Goal: Task Accomplishment & Management: Use online tool/utility

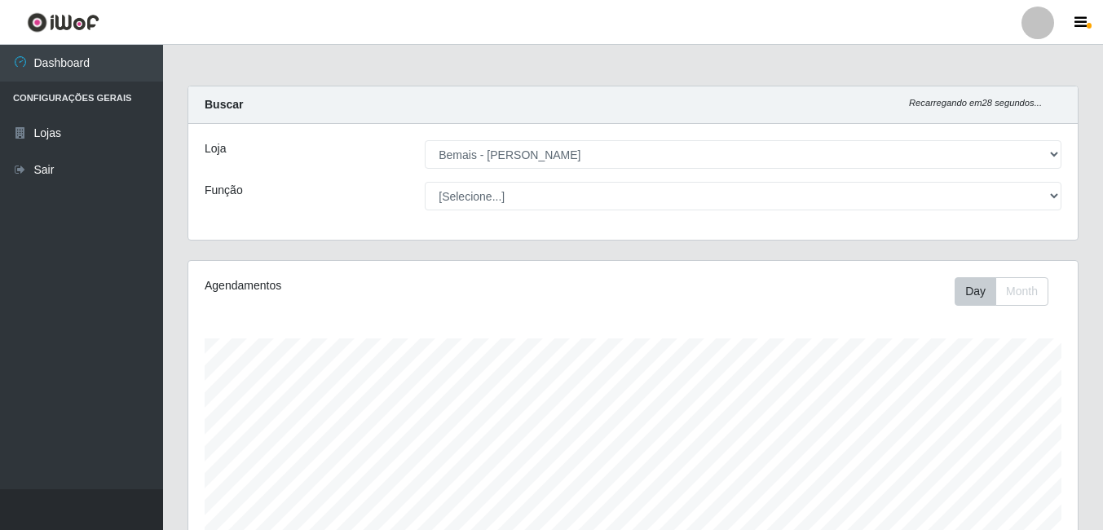
select select "230"
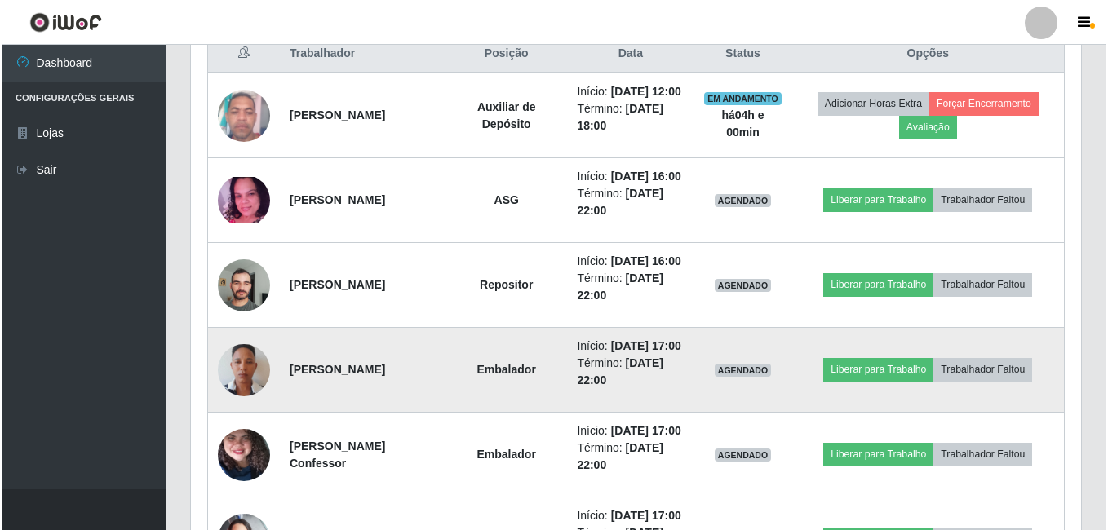
scroll to position [670, 0]
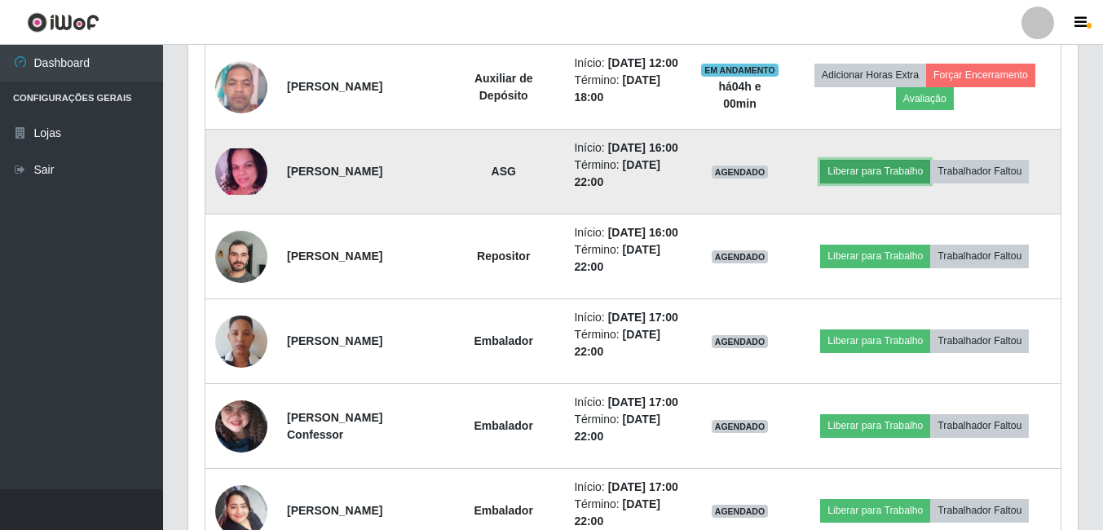
click at [875, 183] on button "Liberar para Trabalho" at bounding box center [875, 171] width 110 height 23
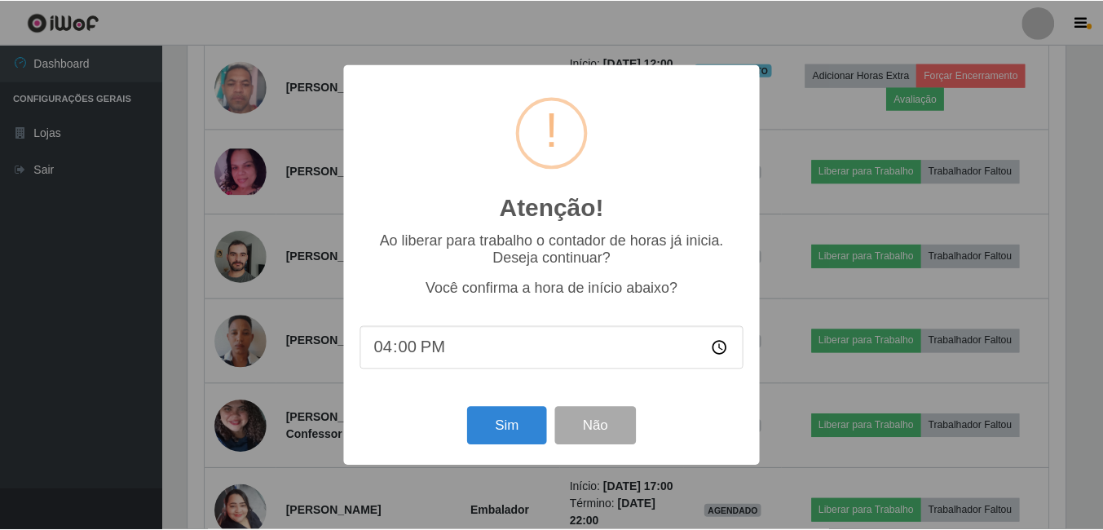
scroll to position [338, 882]
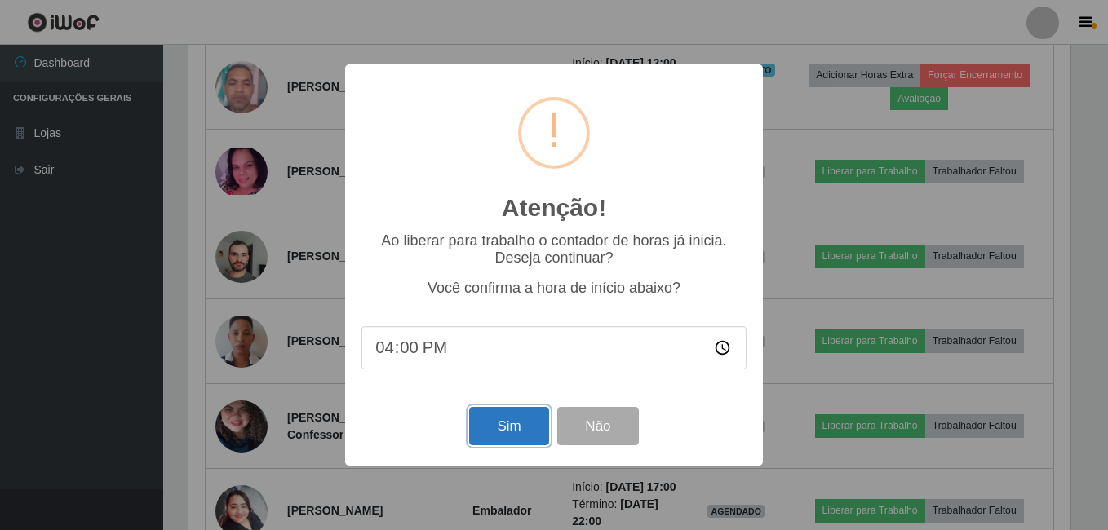
click at [515, 438] on button "Sim" at bounding box center [508, 426] width 79 height 38
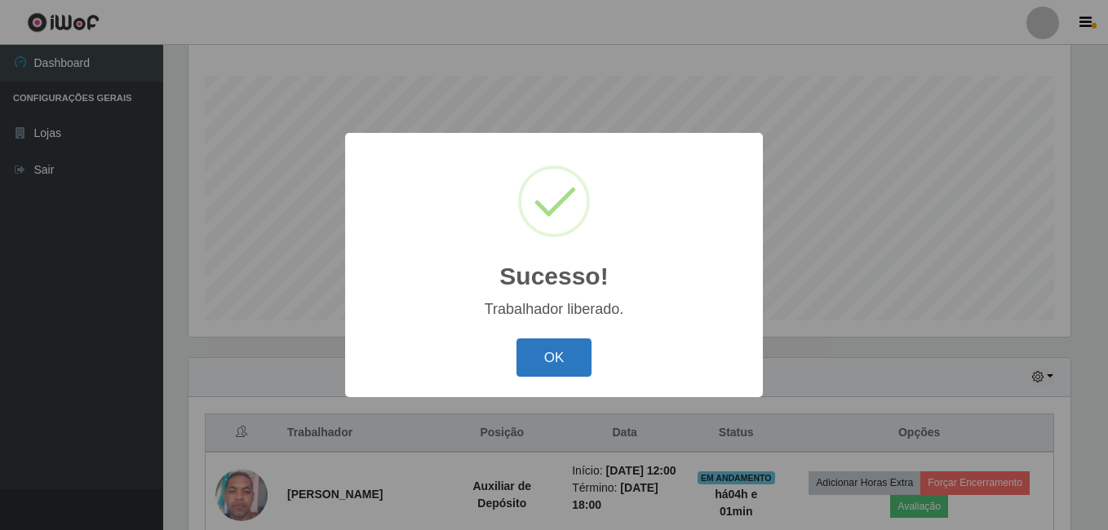
click at [555, 364] on button "OK" at bounding box center [554, 357] width 76 height 38
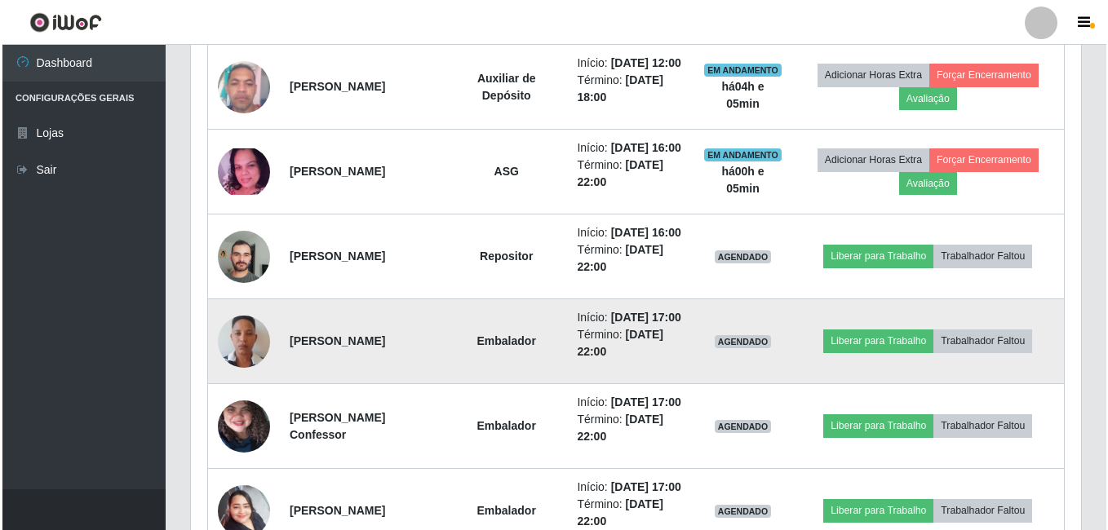
scroll to position [589, 0]
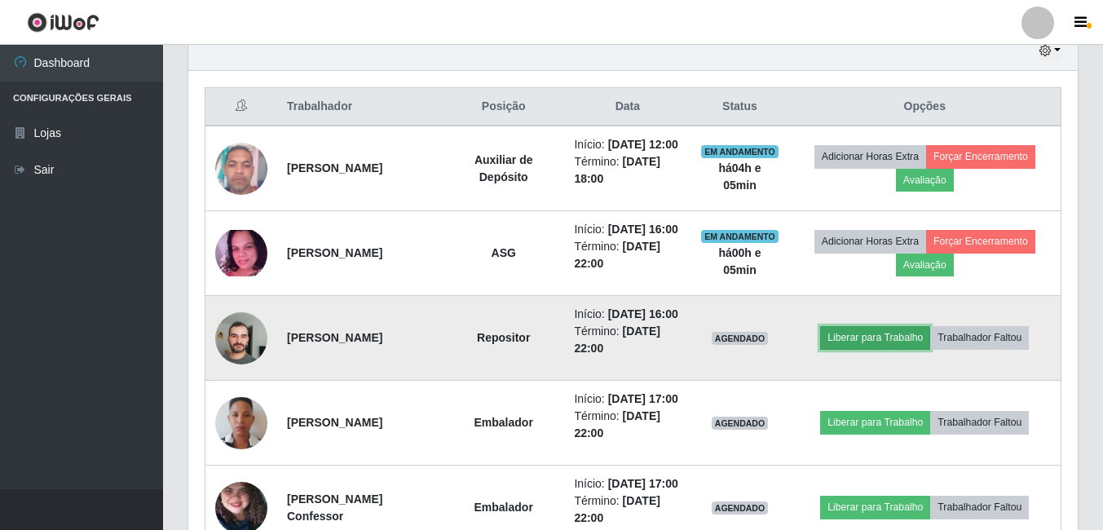
click at [887, 349] on button "Liberar para Trabalho" at bounding box center [875, 337] width 110 height 23
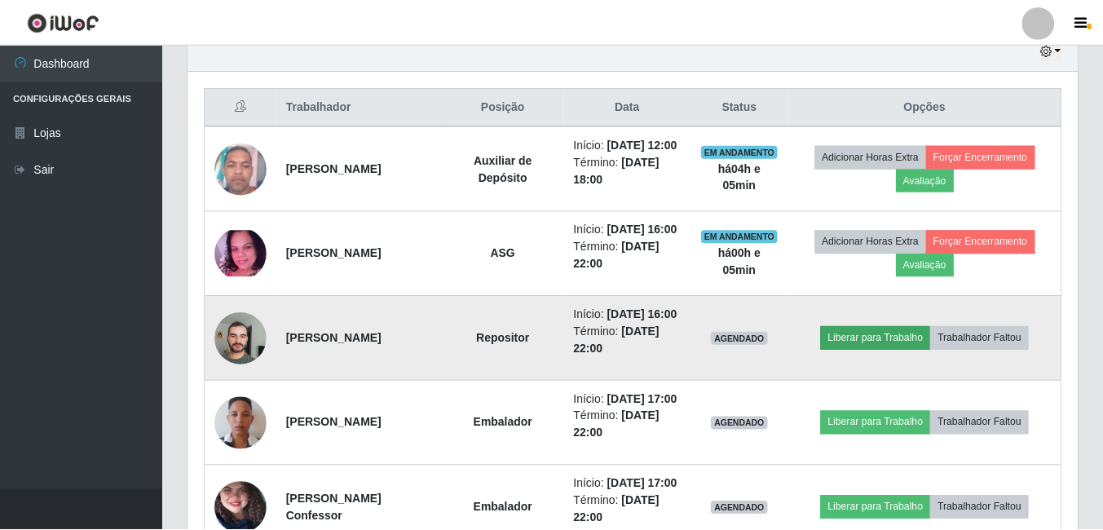
scroll to position [338, 882]
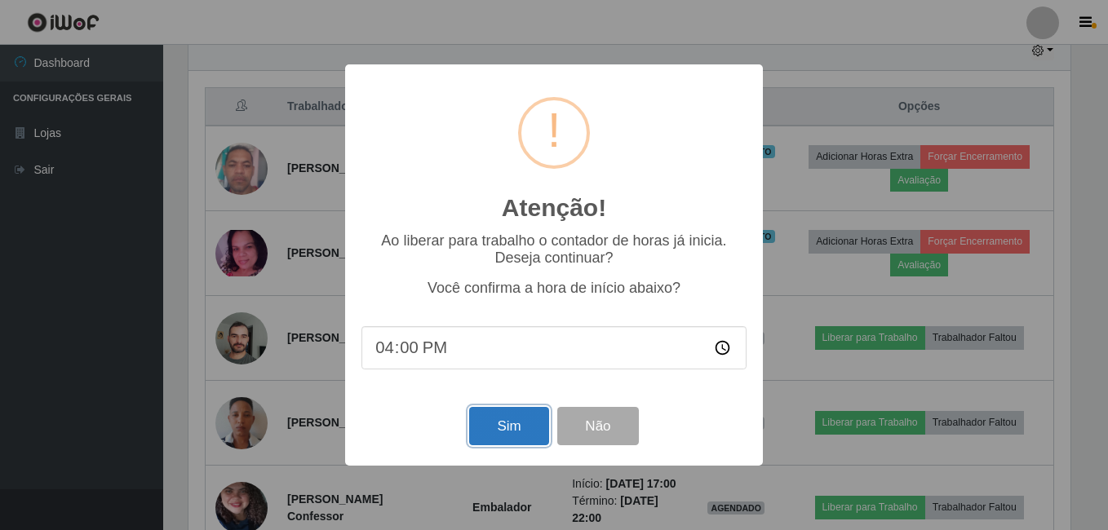
click at [523, 424] on button "Sim" at bounding box center [508, 426] width 79 height 38
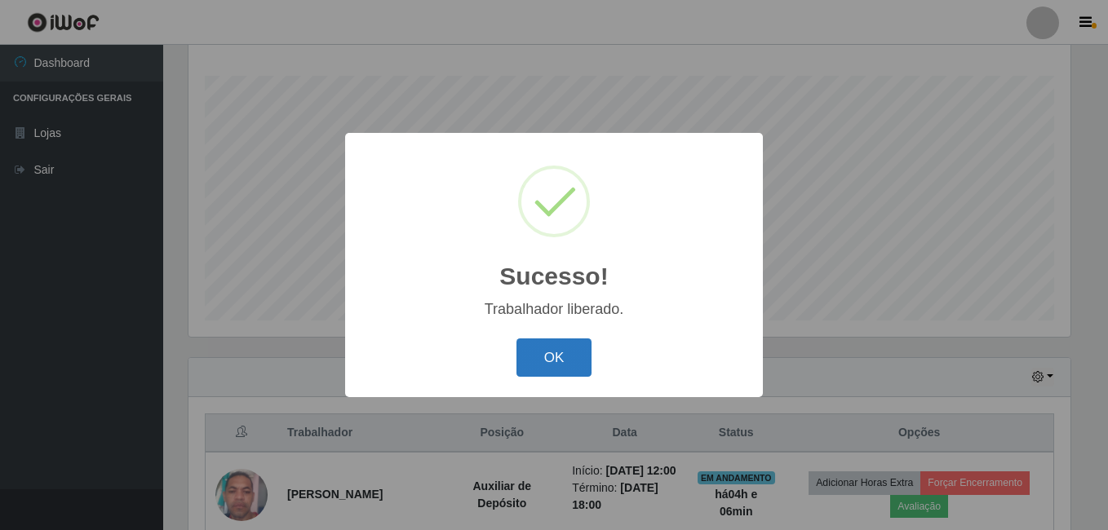
click at [523, 360] on button "OK" at bounding box center [554, 357] width 76 height 38
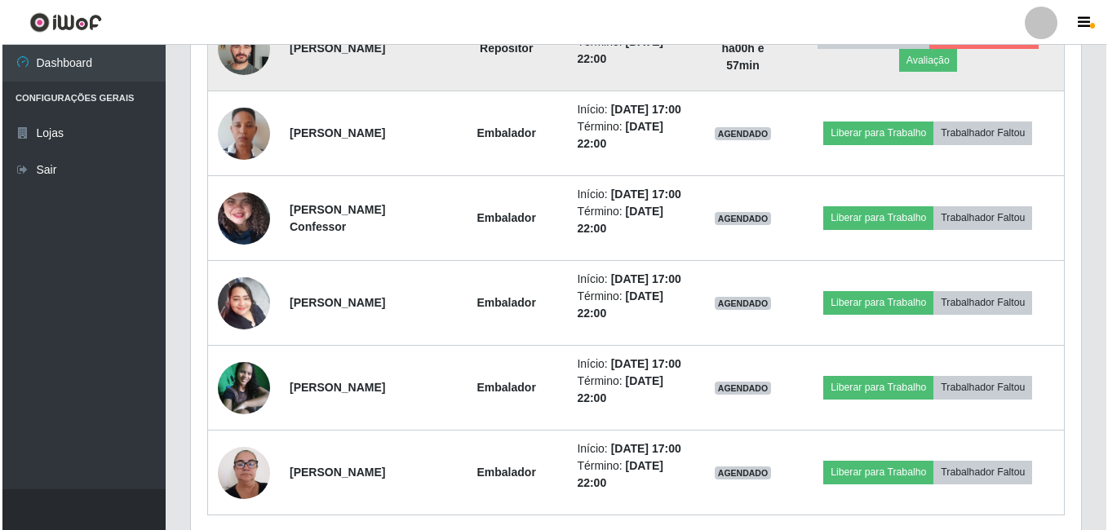
scroll to position [897, 0]
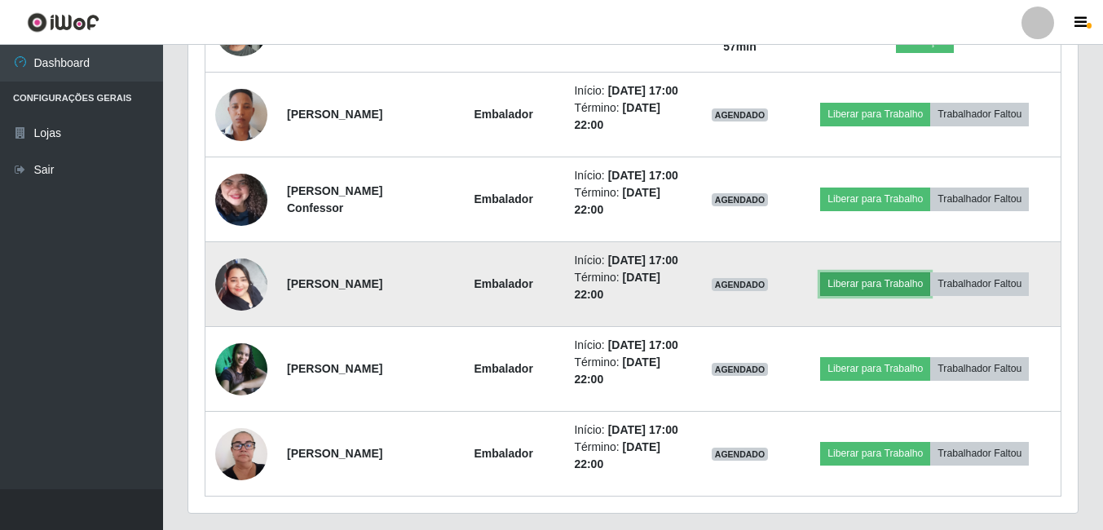
click at [847, 295] on button "Liberar para Trabalho" at bounding box center [875, 283] width 110 height 23
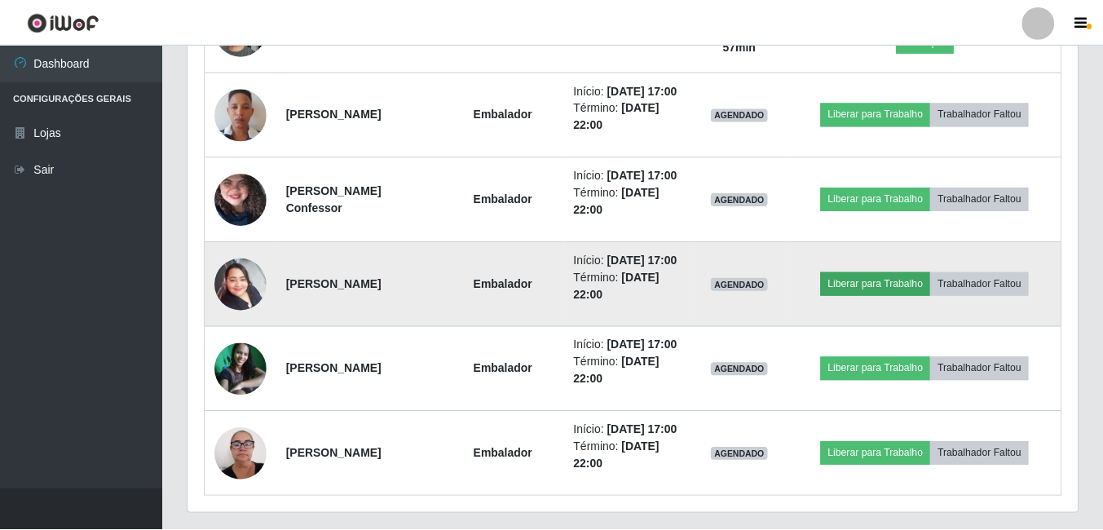
scroll to position [338, 882]
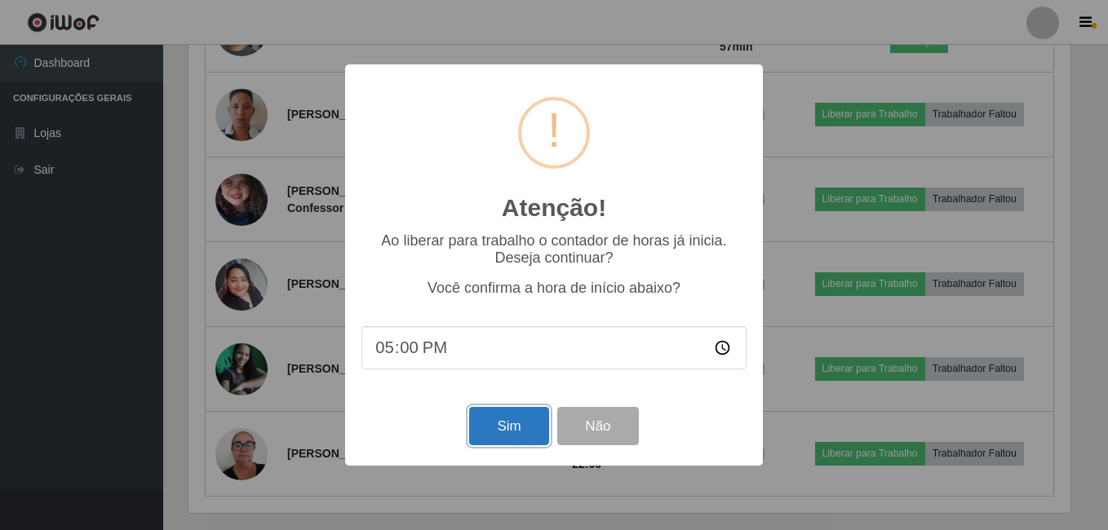
click at [502, 433] on button "Sim" at bounding box center [508, 426] width 79 height 38
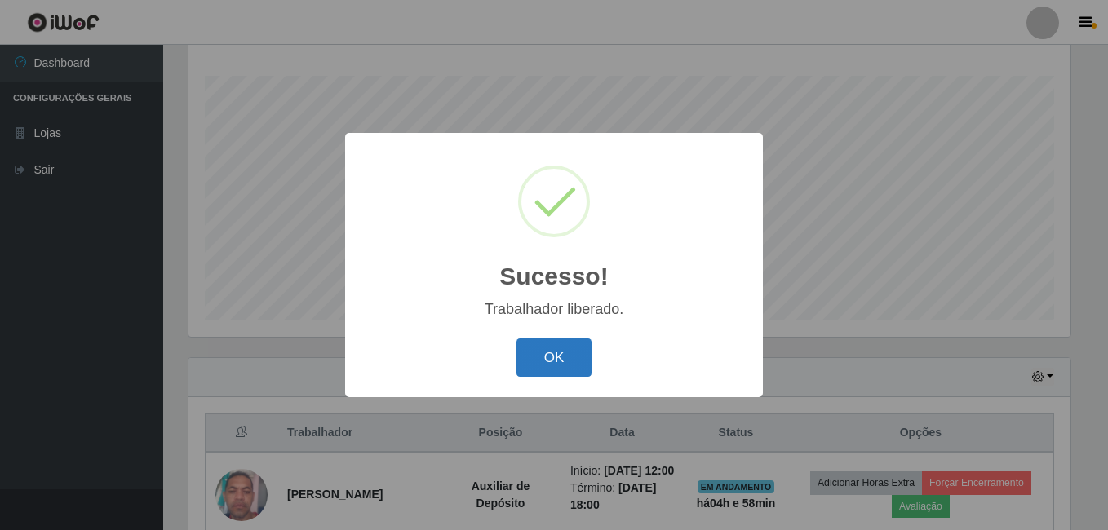
click at [552, 356] on button "OK" at bounding box center [554, 357] width 76 height 38
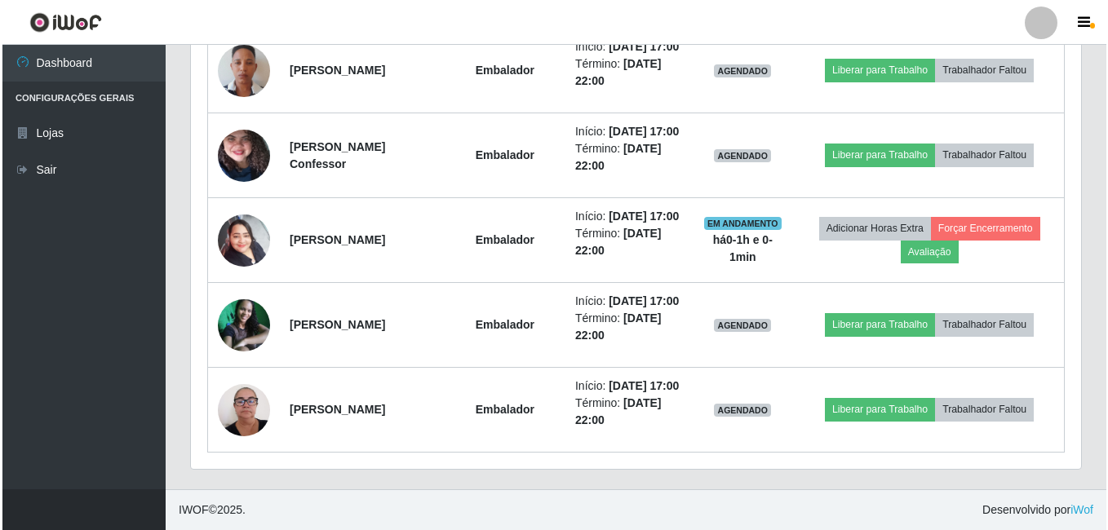
scroll to position [1078, 0]
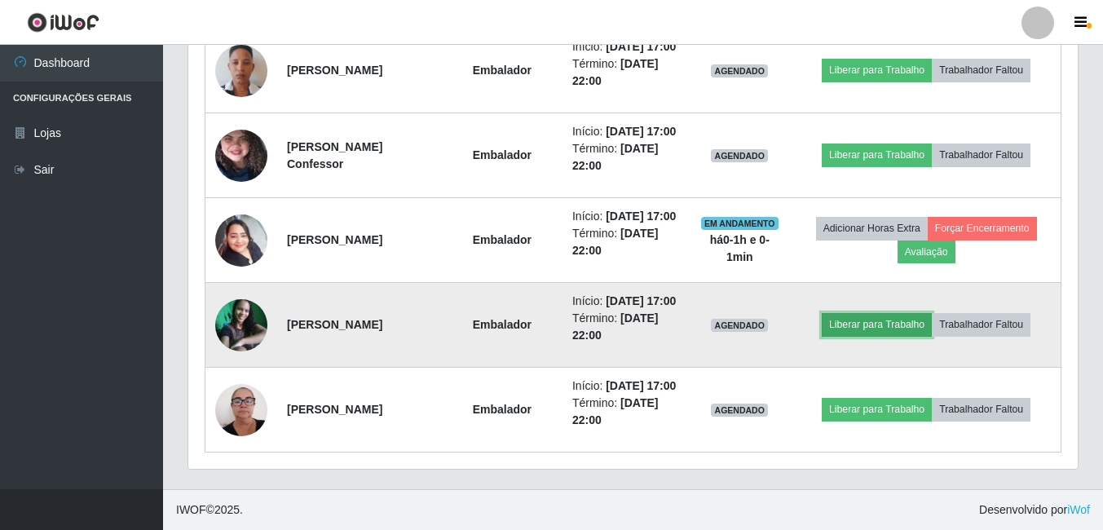
click at [878, 313] on button "Liberar para Trabalho" at bounding box center [877, 324] width 110 height 23
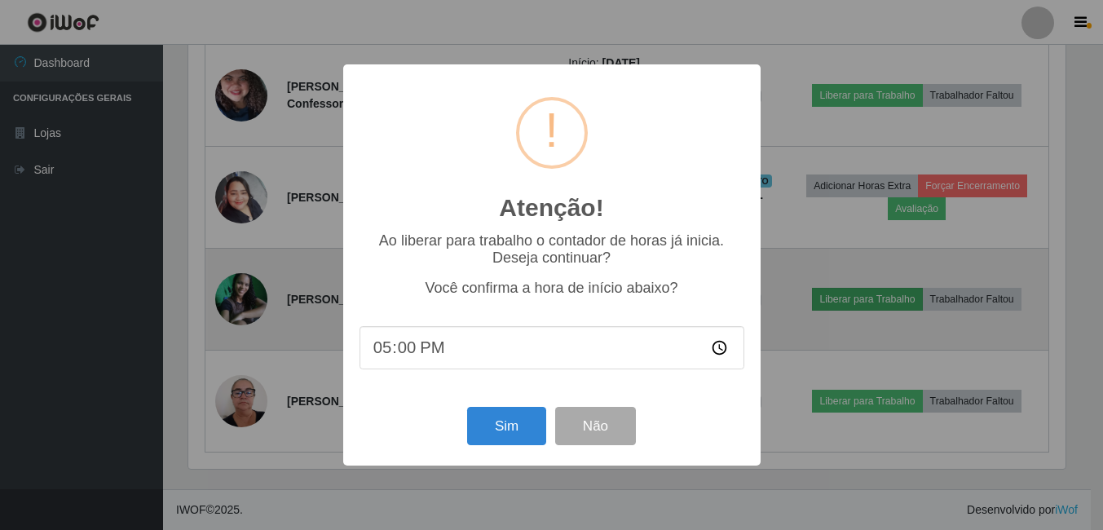
scroll to position [338, 882]
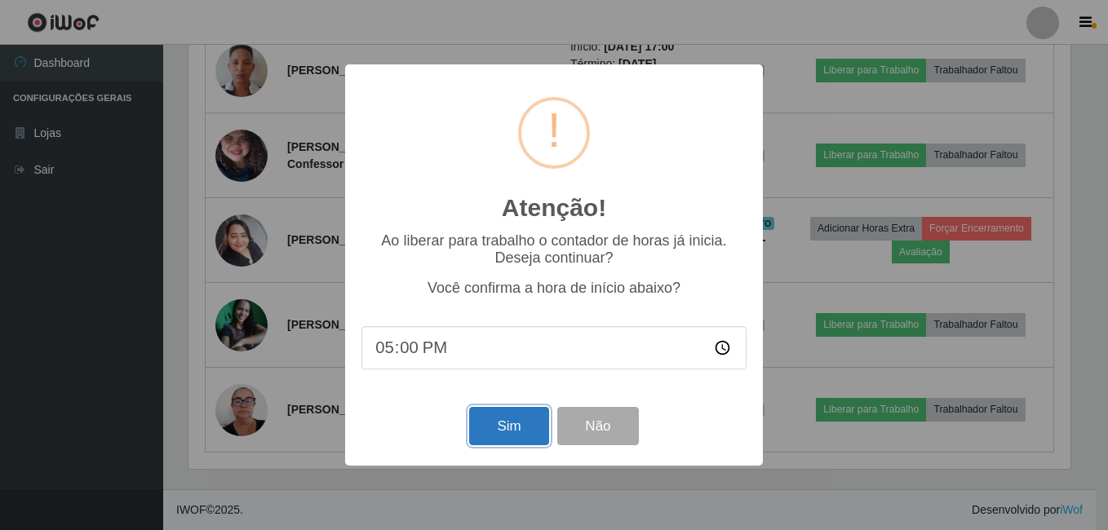
click at [502, 435] on button "Sim" at bounding box center [508, 426] width 79 height 38
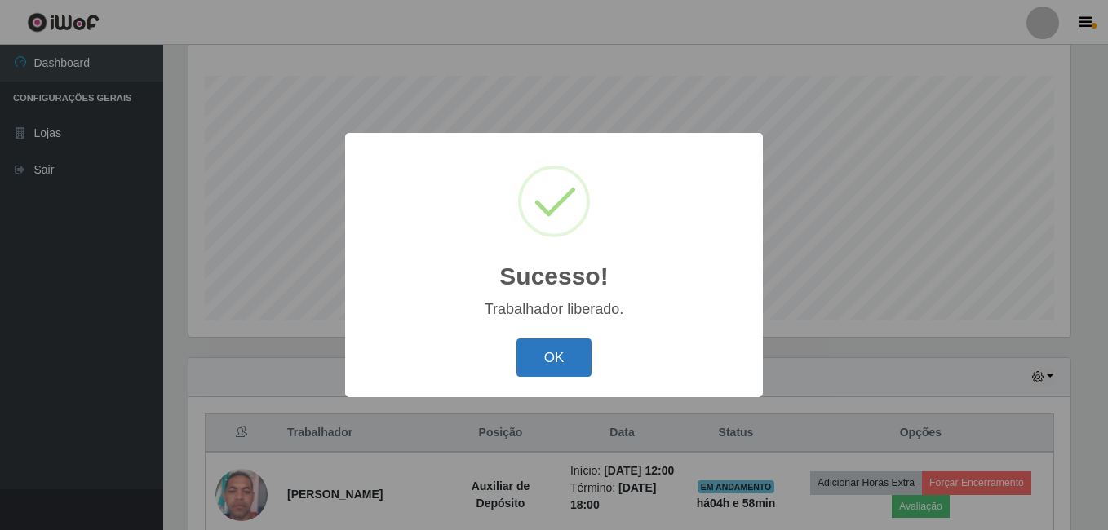
click at [568, 356] on button "OK" at bounding box center [554, 357] width 76 height 38
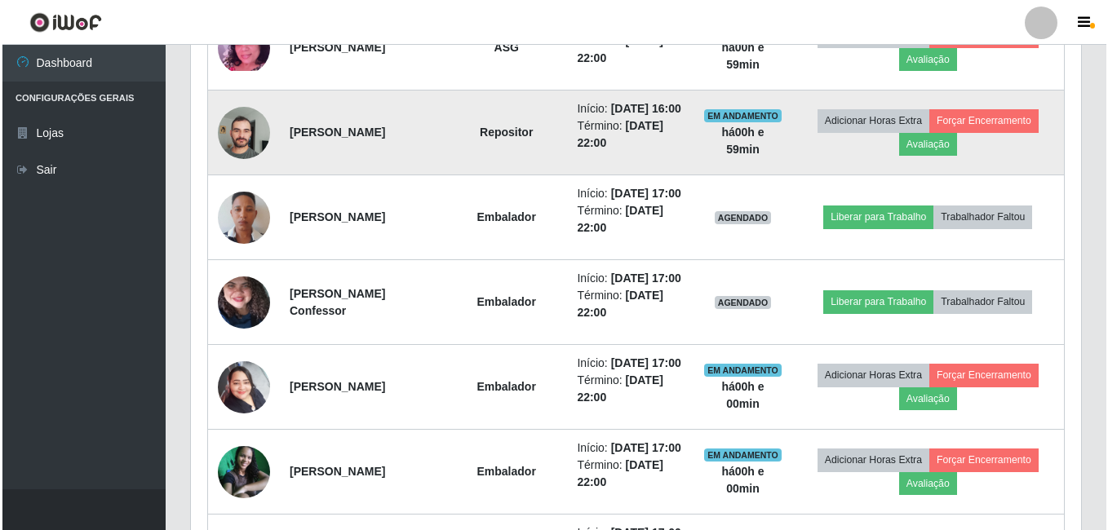
scroll to position [834, 0]
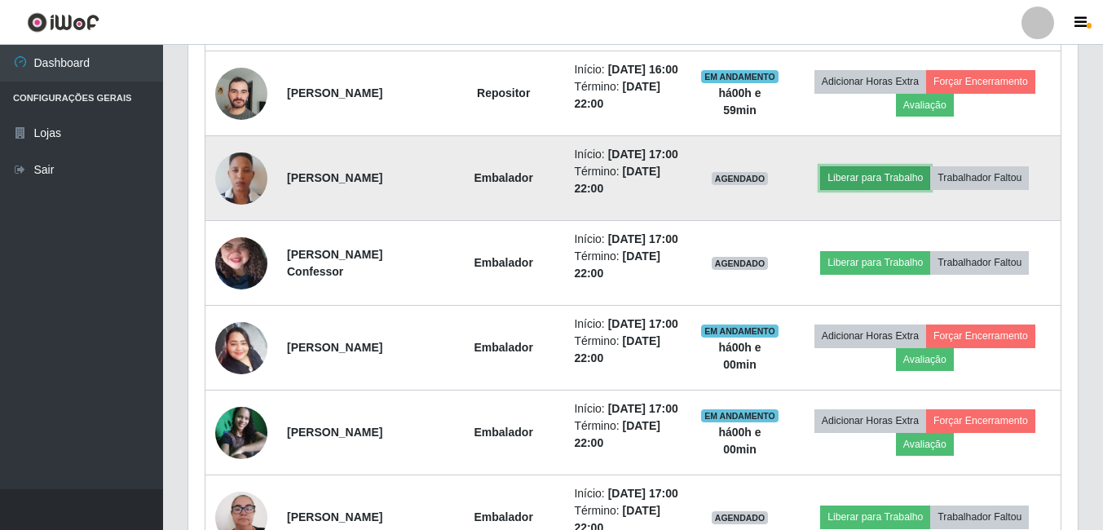
click at [871, 189] on button "Liberar para Trabalho" at bounding box center [875, 177] width 110 height 23
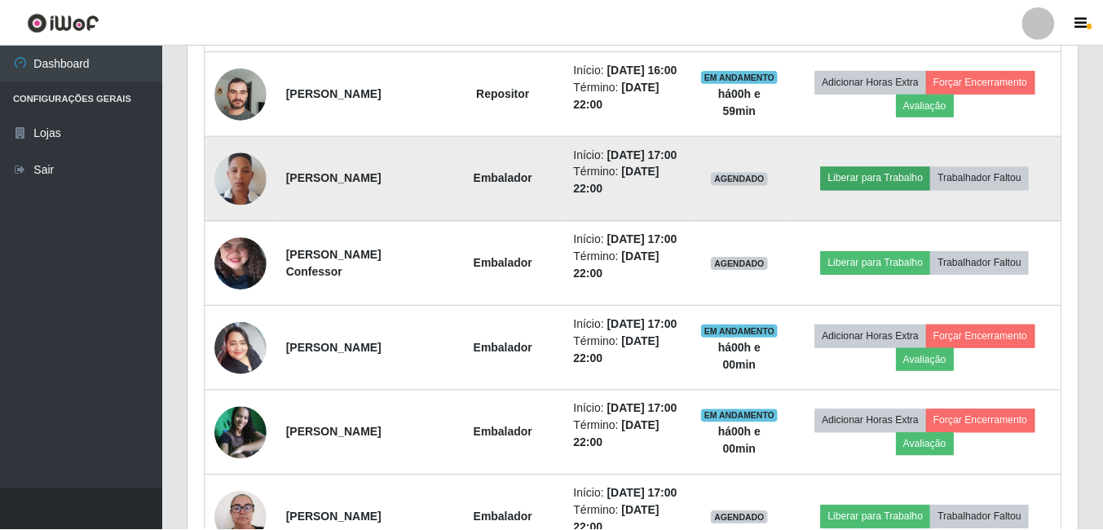
scroll to position [338, 882]
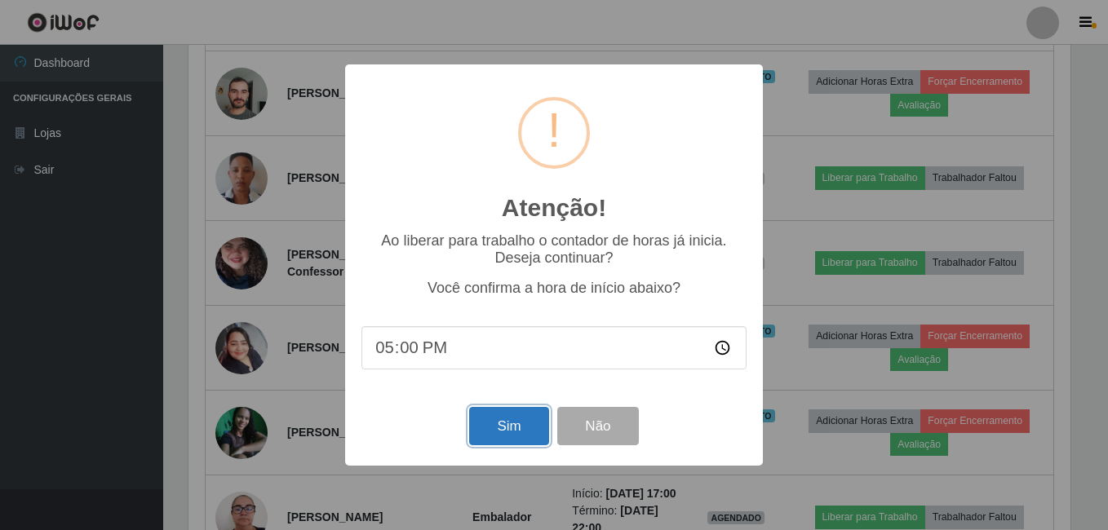
click at [495, 445] on button "Sim" at bounding box center [508, 426] width 79 height 38
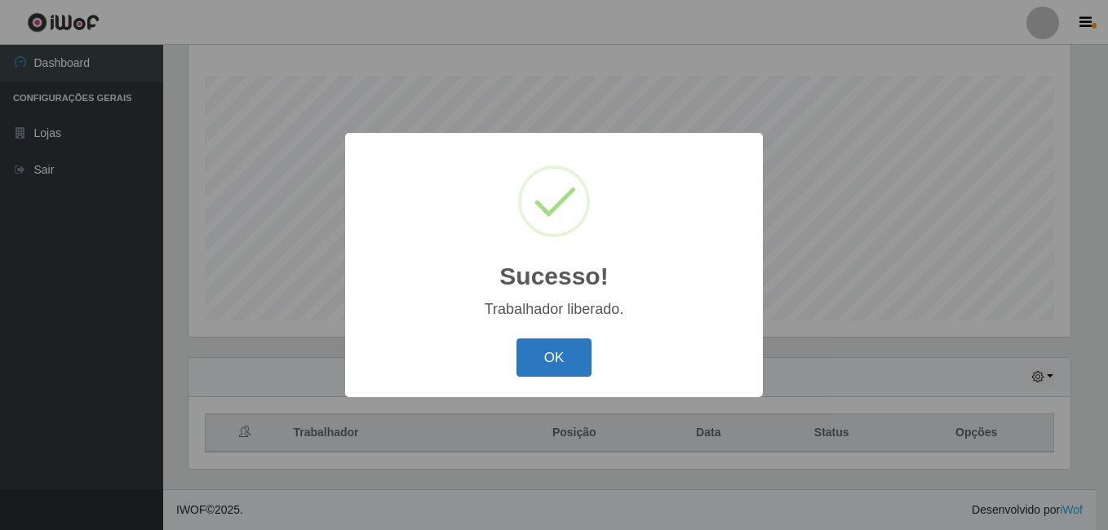
click at [543, 367] on button "OK" at bounding box center [554, 357] width 76 height 38
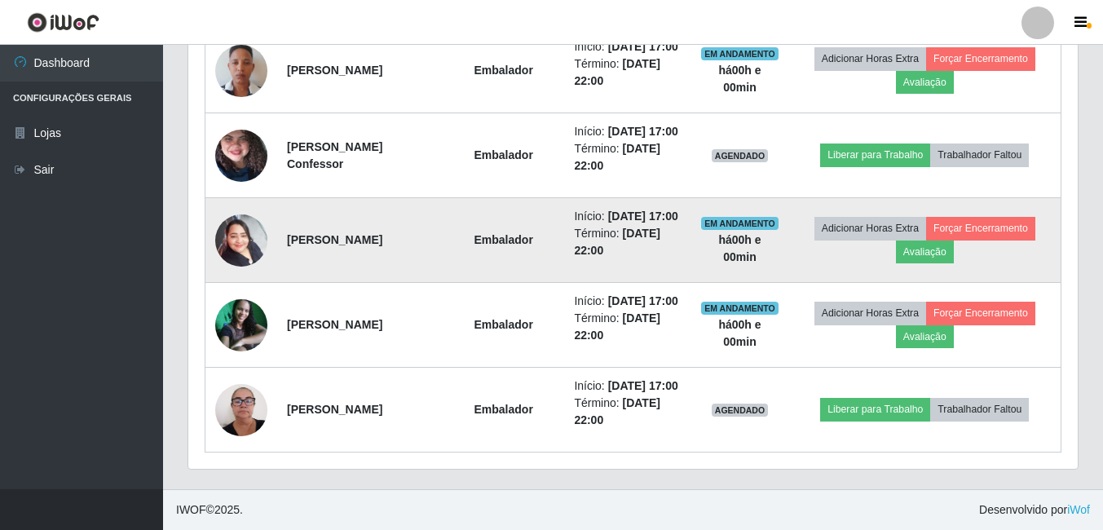
scroll to position [1078, 0]
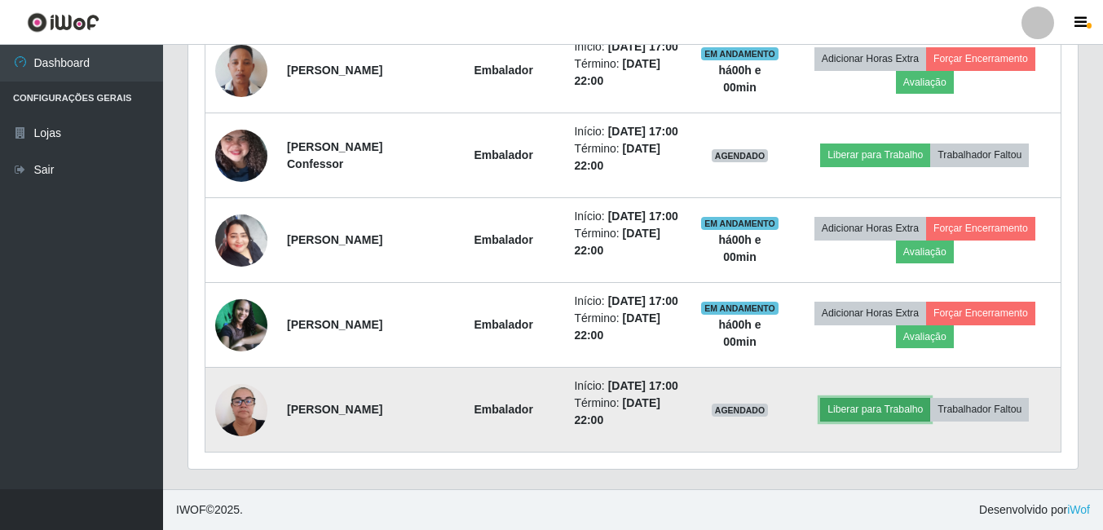
click at [868, 405] on button "Liberar para Trabalho" at bounding box center [875, 409] width 110 height 23
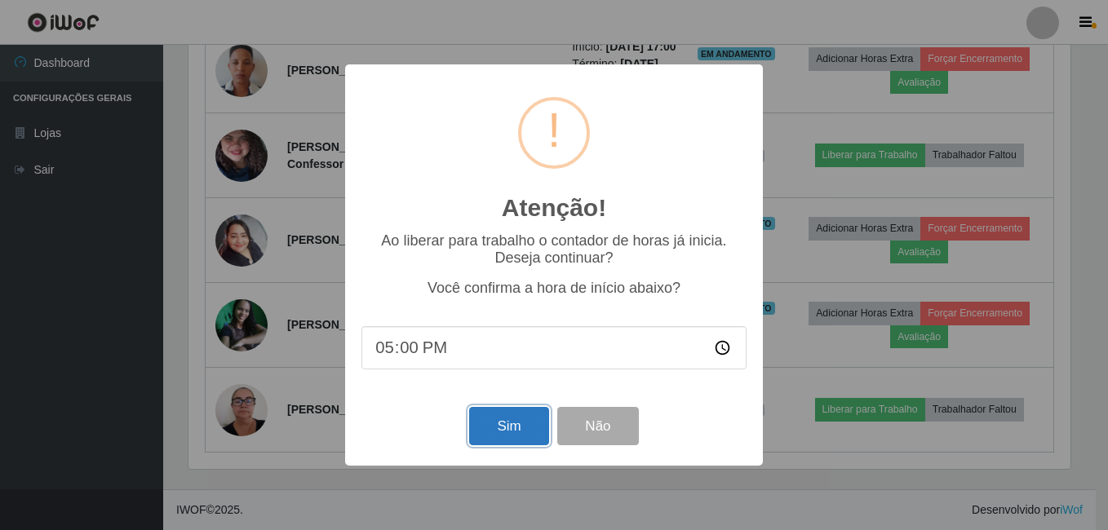
click at [532, 422] on button "Sim" at bounding box center [508, 426] width 79 height 38
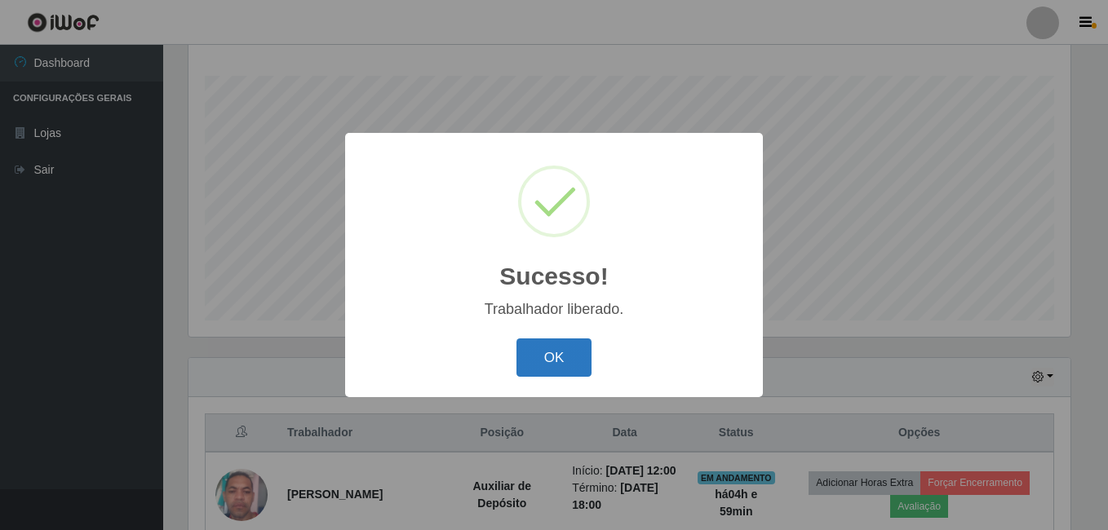
click at [550, 363] on button "OK" at bounding box center [554, 357] width 76 height 38
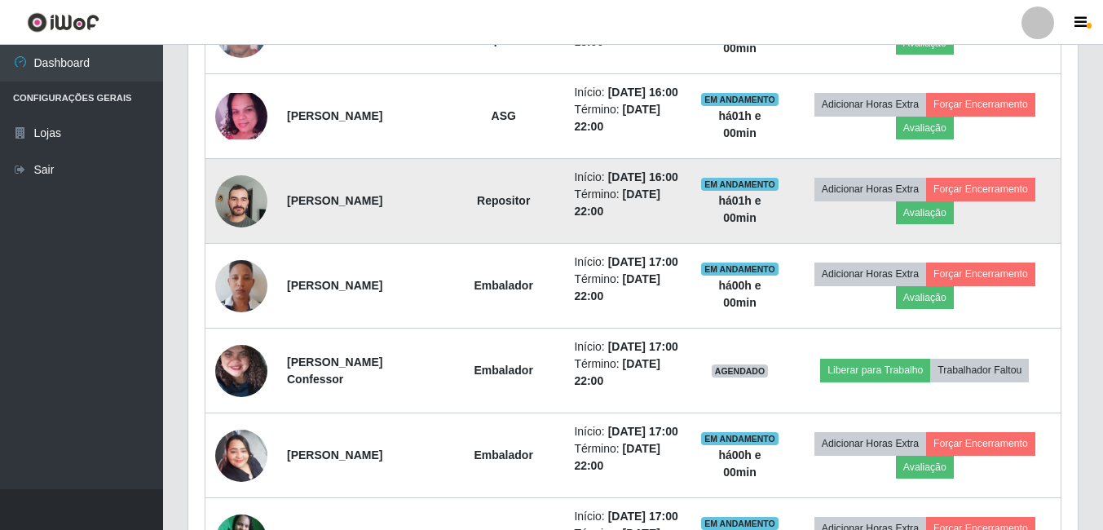
scroll to position [752, 0]
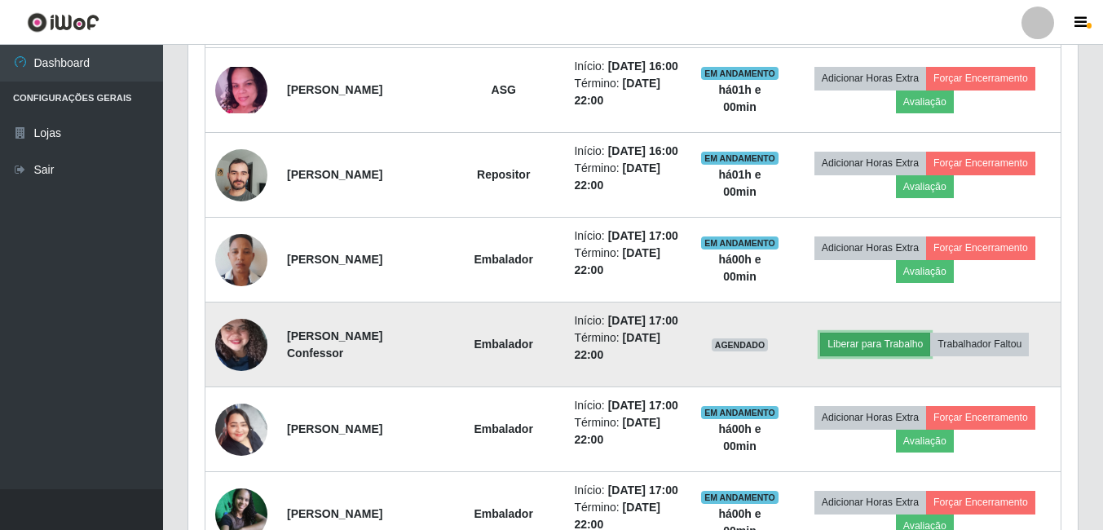
click at [922, 356] on button "Liberar para Trabalho" at bounding box center [875, 344] width 110 height 23
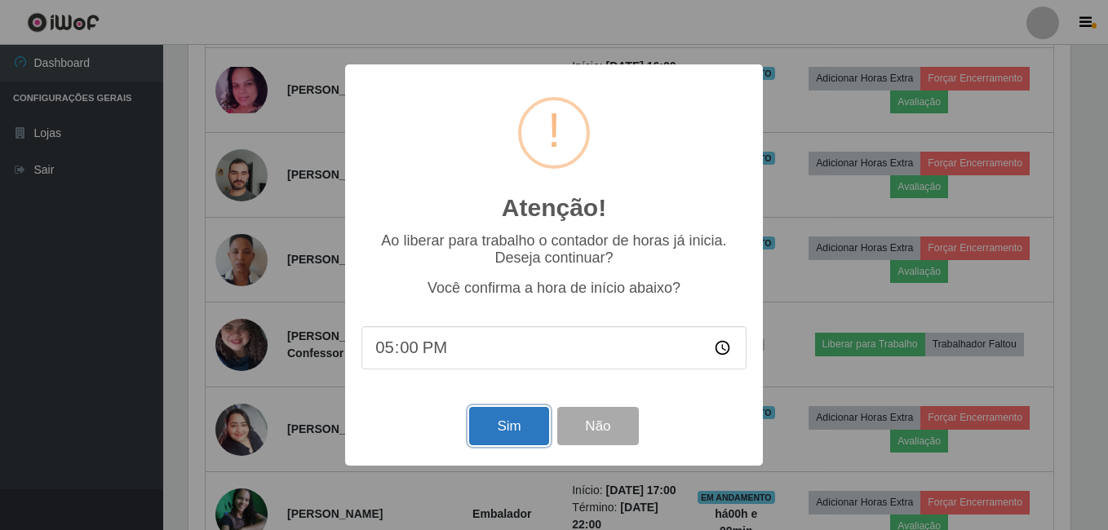
click at [512, 434] on button "Sim" at bounding box center [508, 426] width 79 height 38
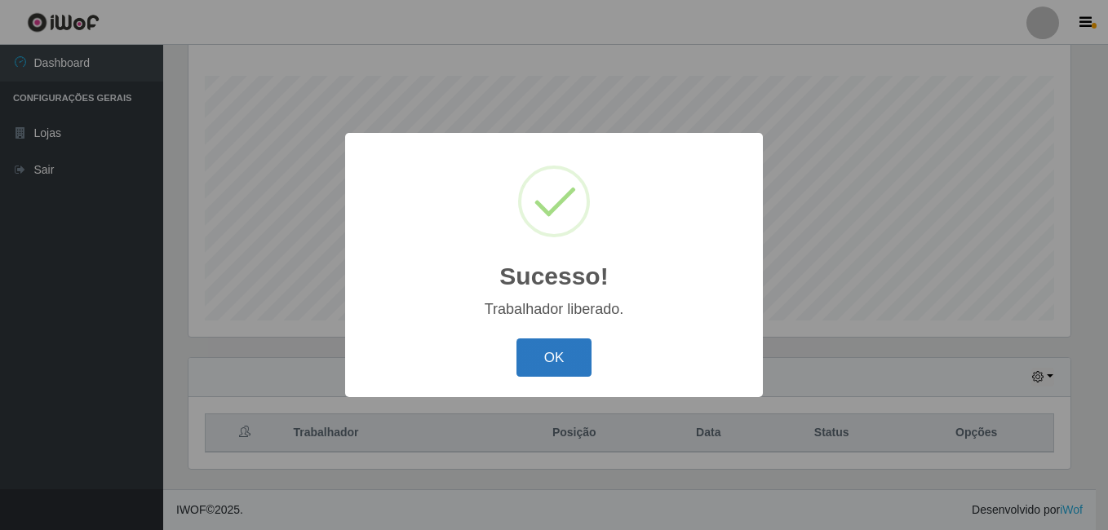
click at [539, 371] on button "OK" at bounding box center [554, 357] width 76 height 38
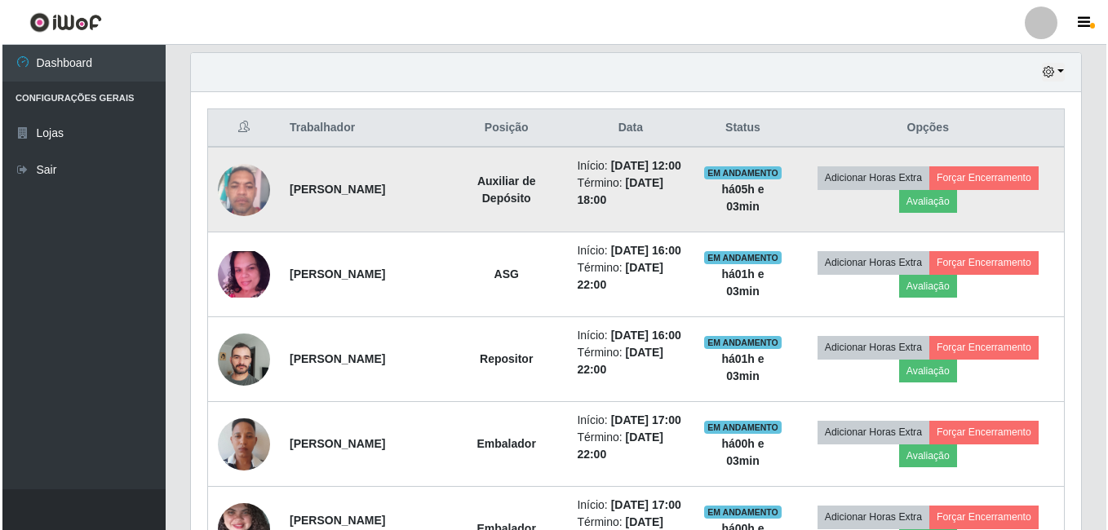
scroll to position [571, 0]
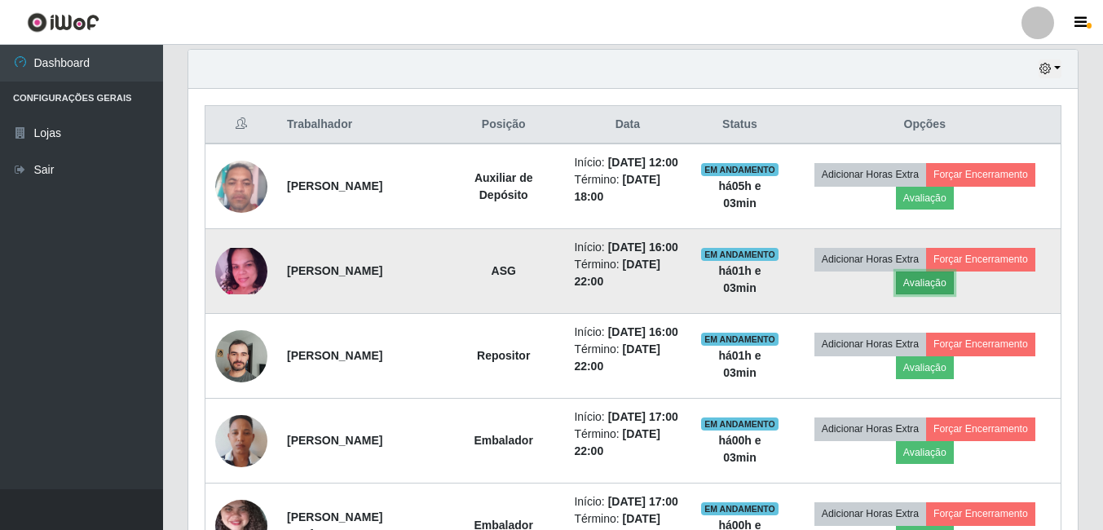
click at [931, 294] on button "Avaliação" at bounding box center [925, 283] width 58 height 23
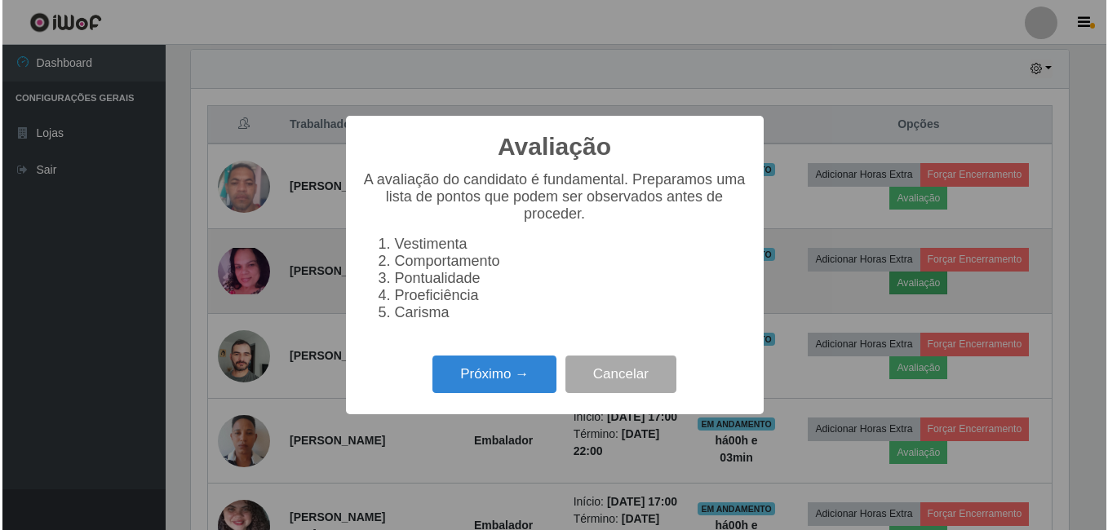
scroll to position [338, 882]
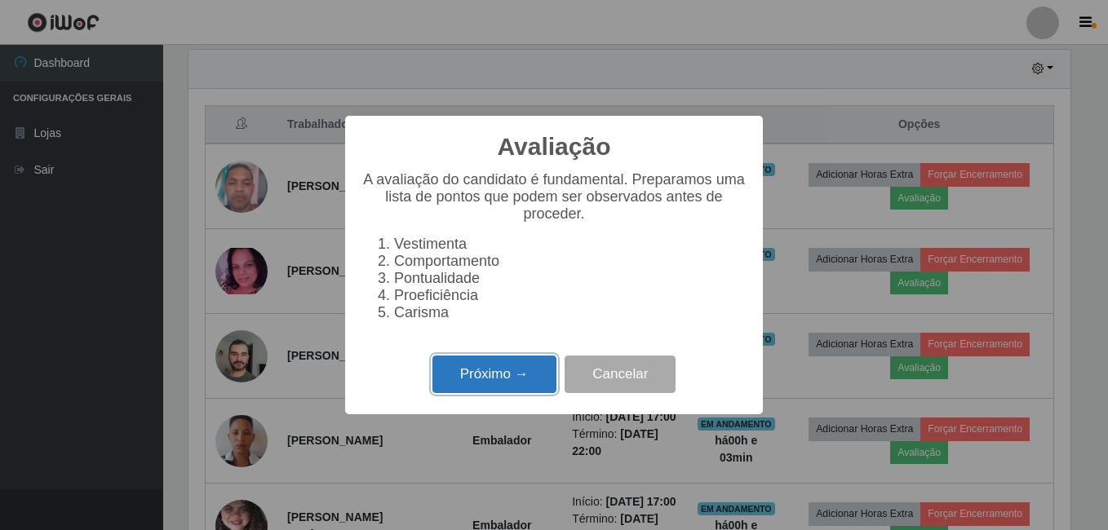
click at [533, 381] on button "Próximo →" at bounding box center [494, 375] width 124 height 38
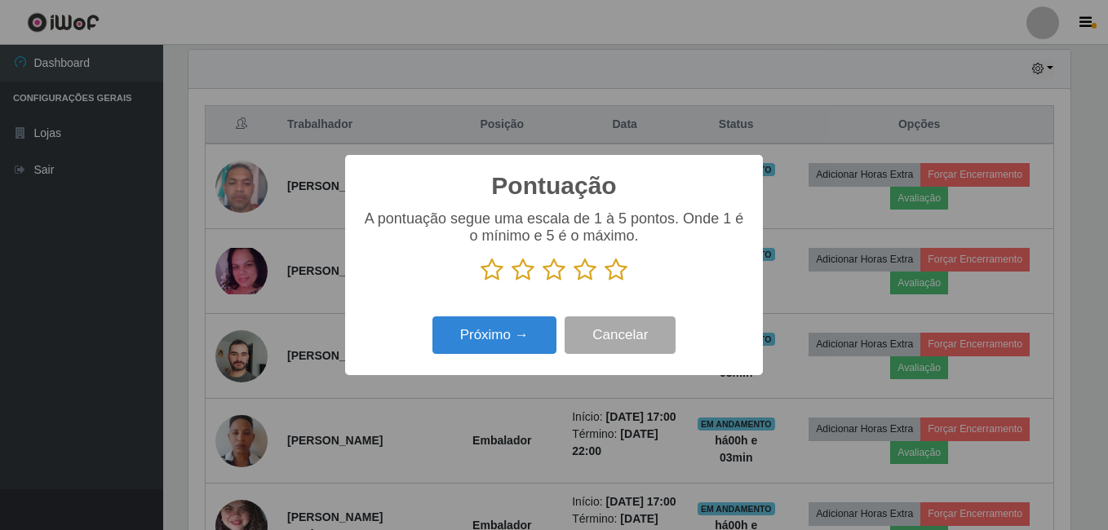
click at [614, 274] on icon at bounding box center [615, 270] width 23 height 24
click at [604, 282] on input "radio" at bounding box center [604, 282] width 0 height 0
click at [614, 274] on icon at bounding box center [615, 270] width 23 height 24
click at [604, 282] on input "radio" at bounding box center [604, 282] width 0 height 0
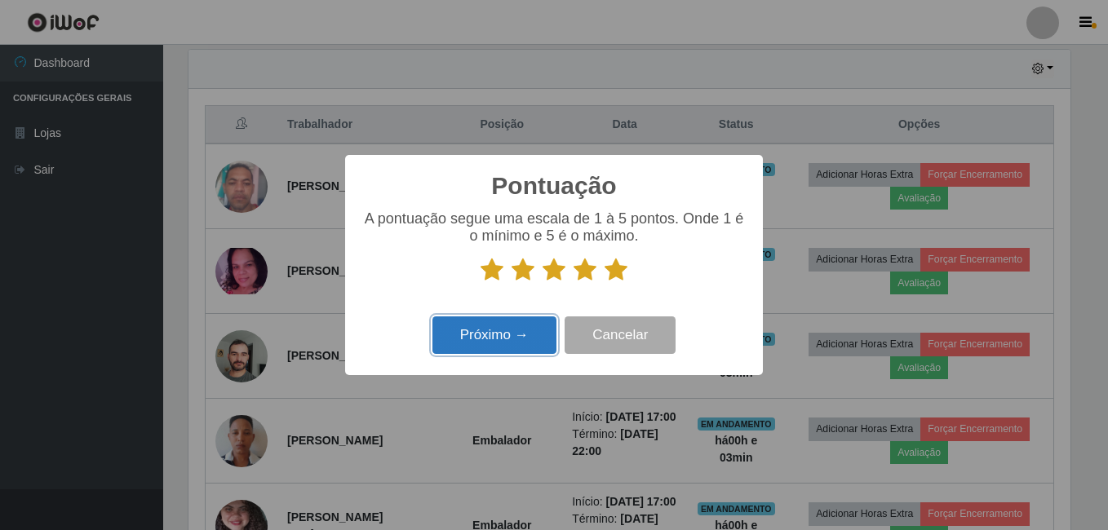
click at [519, 340] on button "Próximo →" at bounding box center [494, 335] width 124 height 38
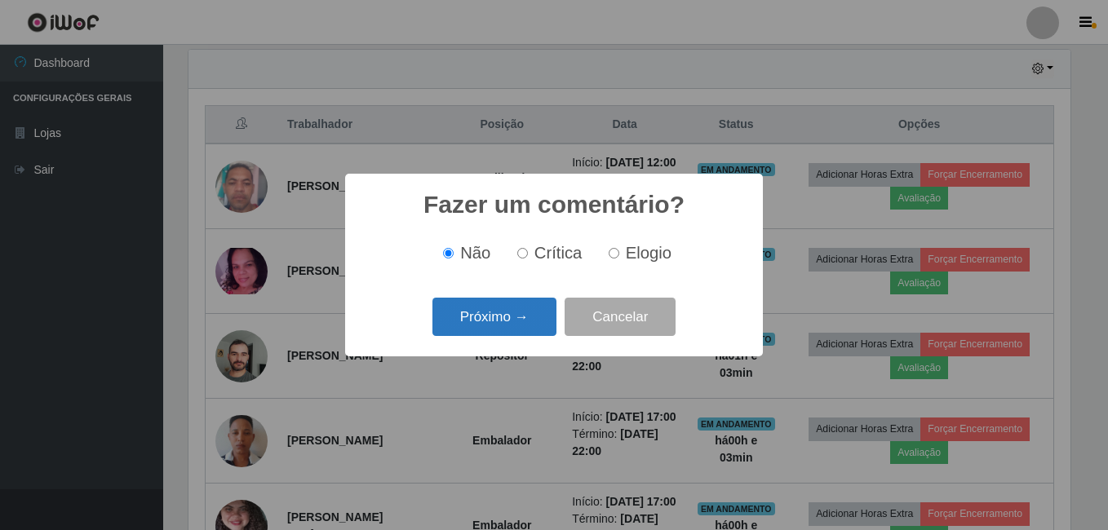
click at [507, 307] on button "Próximo →" at bounding box center [494, 317] width 124 height 38
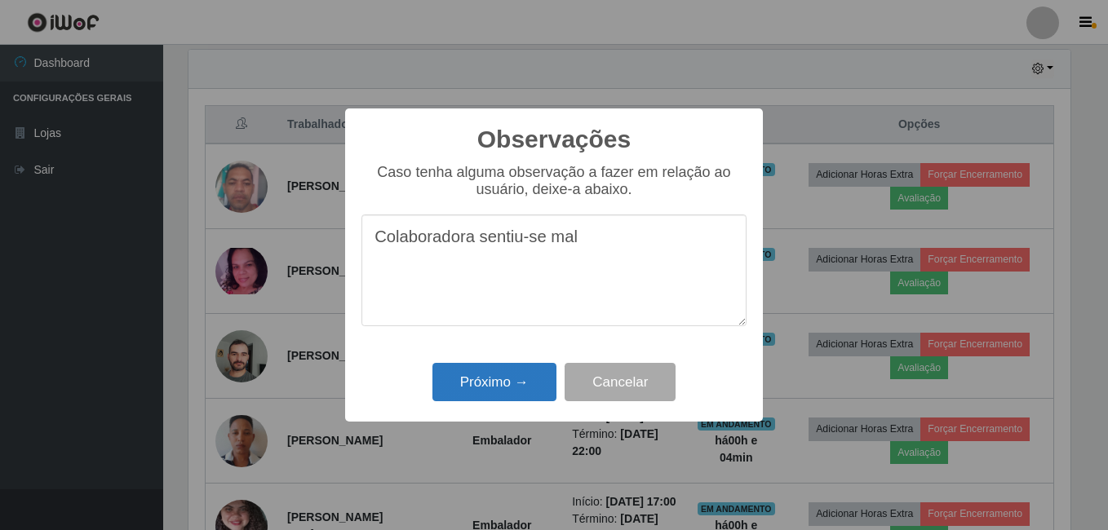
type textarea "Colaboradora sentiu-se mal"
click at [495, 389] on button "Próximo →" at bounding box center [494, 382] width 124 height 38
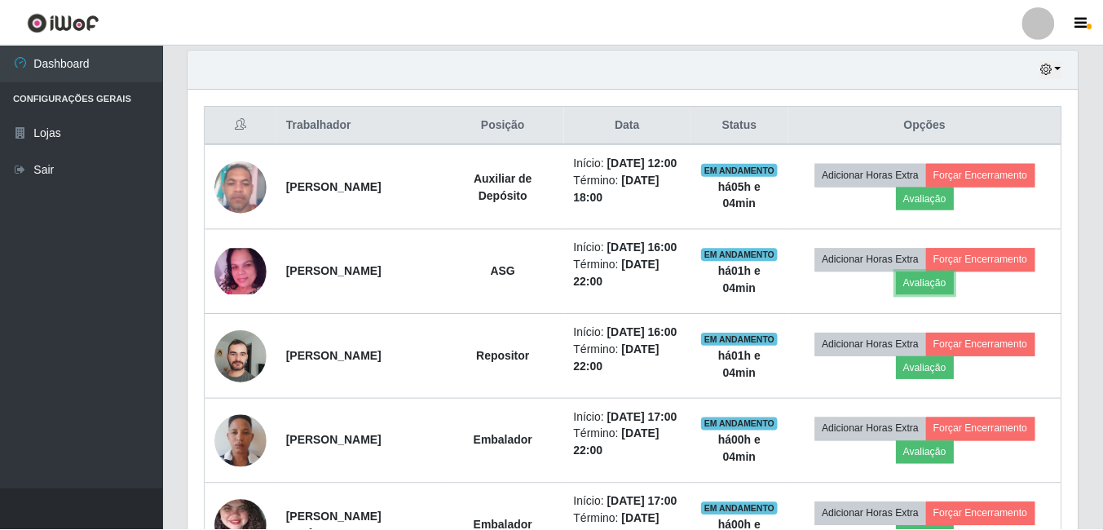
scroll to position [338, 890]
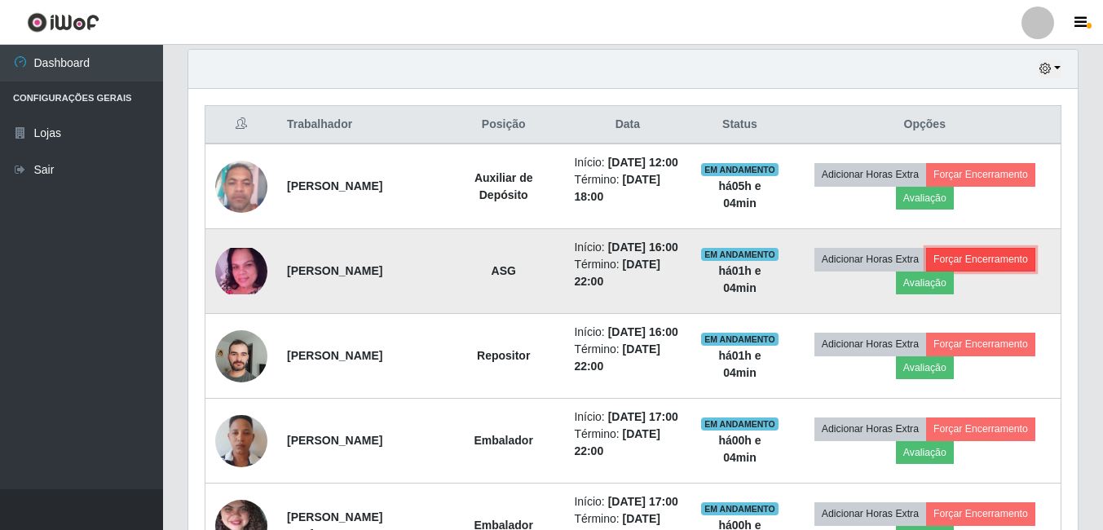
click at [949, 271] on button "Forçar Encerramento" at bounding box center [980, 259] width 109 height 23
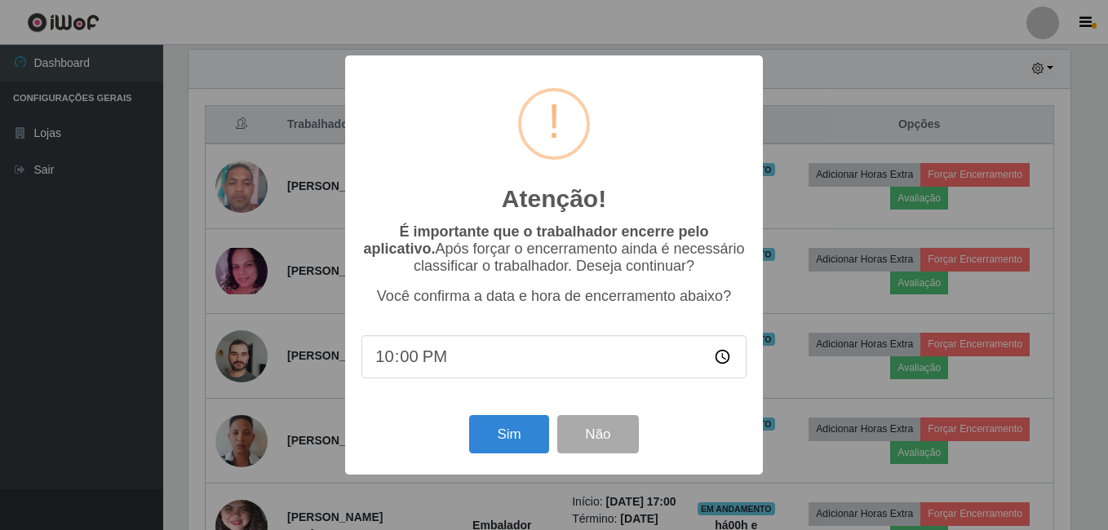
click at [422, 355] on input "22:00" at bounding box center [553, 356] width 385 height 43
click at [409, 359] on input "22:00" at bounding box center [553, 356] width 385 height 43
click at [382, 365] on input "time" at bounding box center [553, 356] width 385 height 43
type input "17:05"
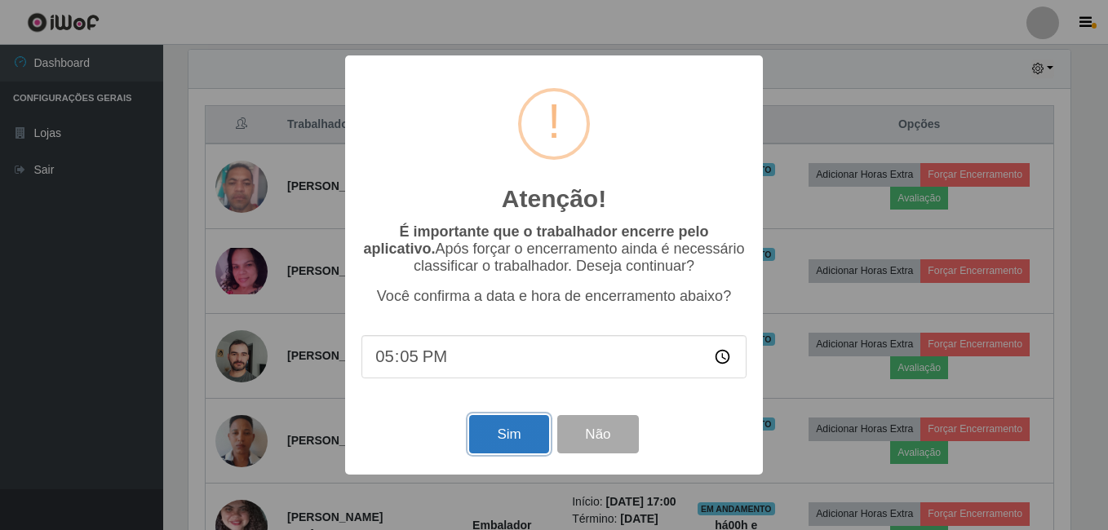
click at [495, 427] on button "Sim" at bounding box center [508, 434] width 79 height 38
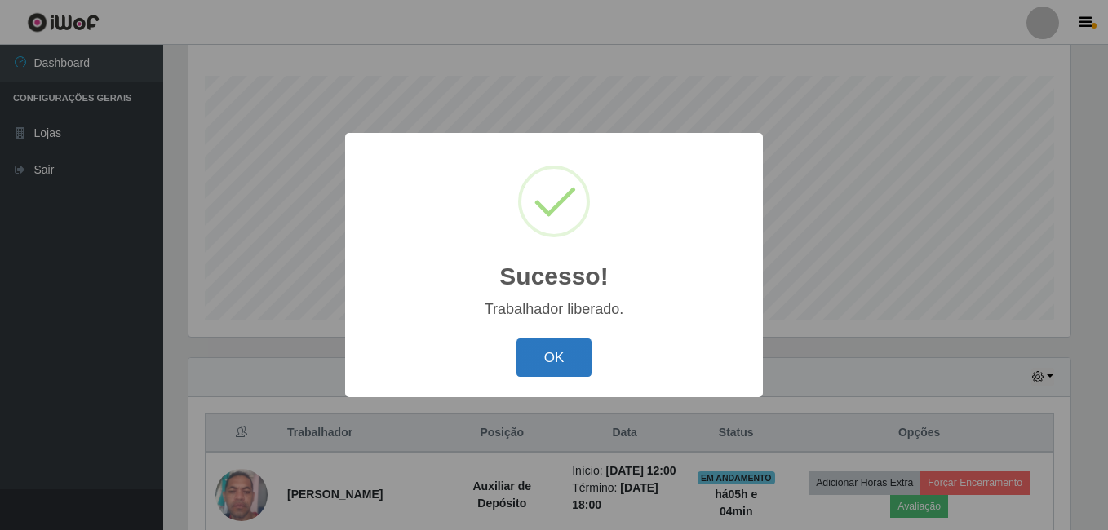
click at [525, 357] on button "OK" at bounding box center [554, 357] width 76 height 38
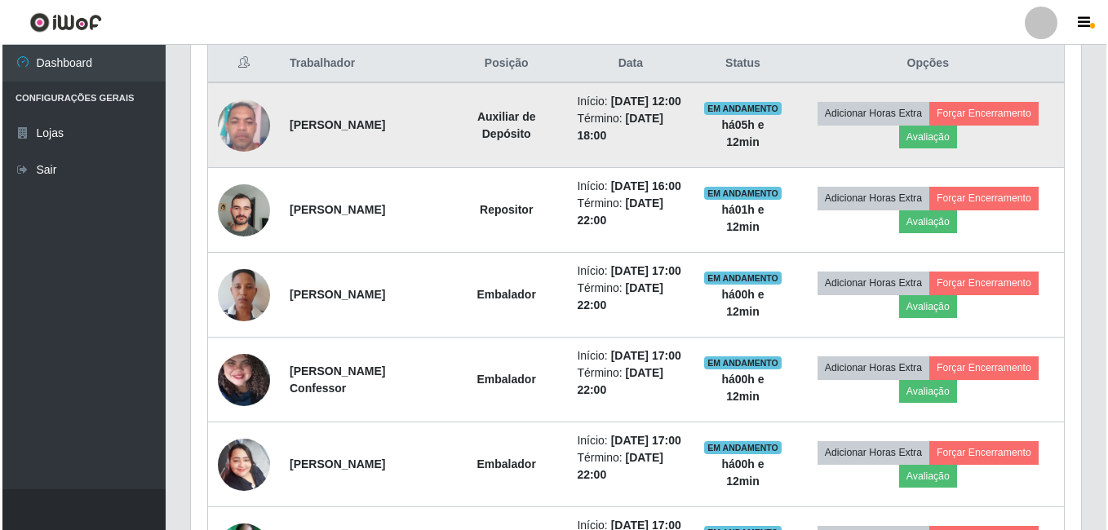
scroll to position [568, 0]
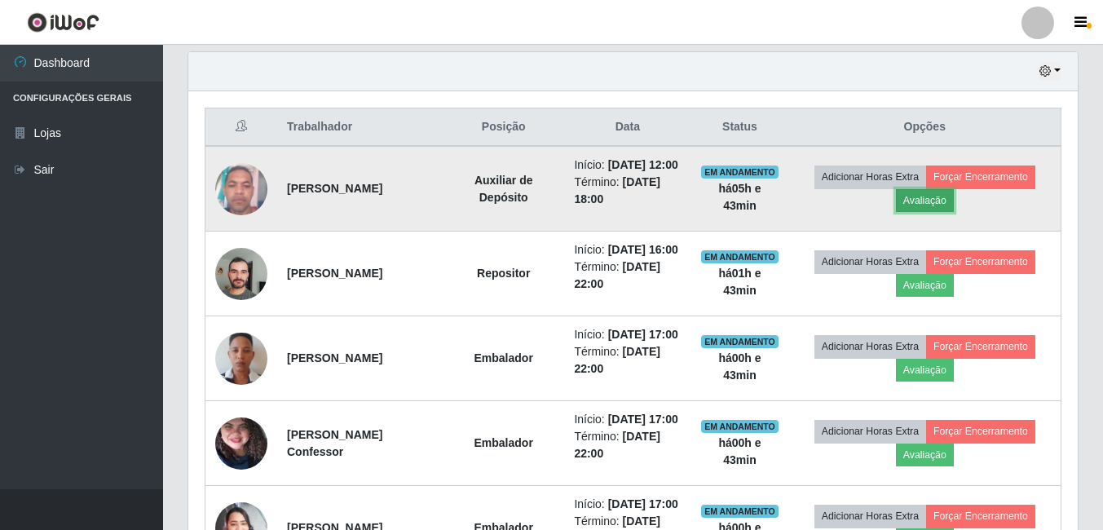
click at [953, 212] on button "Avaliação" at bounding box center [925, 200] width 58 height 23
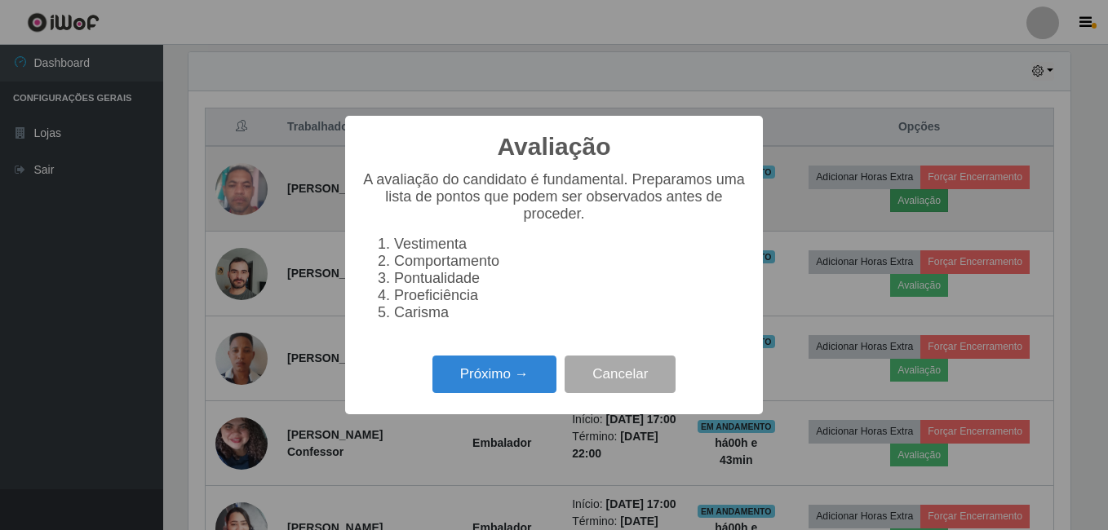
scroll to position [338, 882]
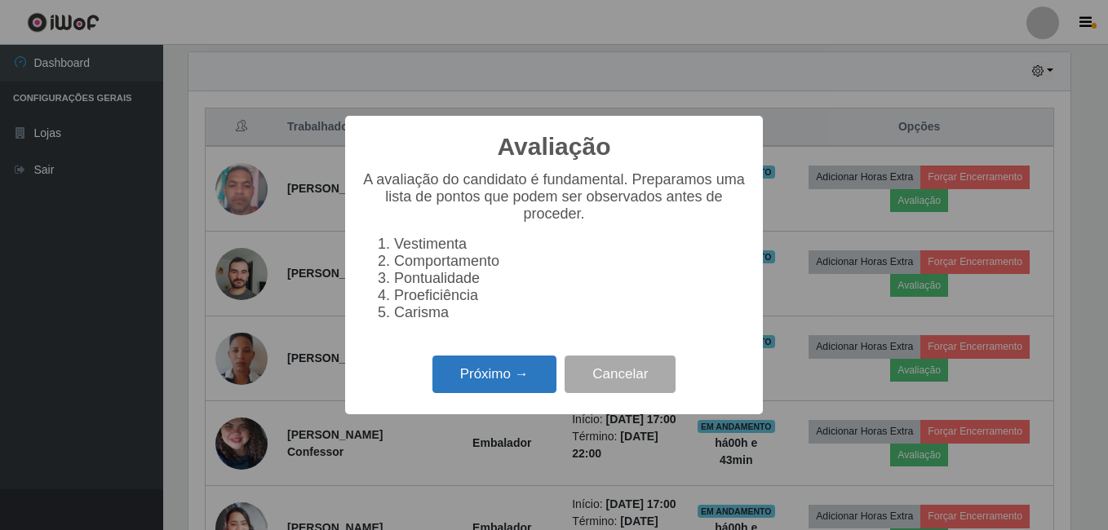
click at [464, 387] on button "Próximo →" at bounding box center [494, 375] width 124 height 38
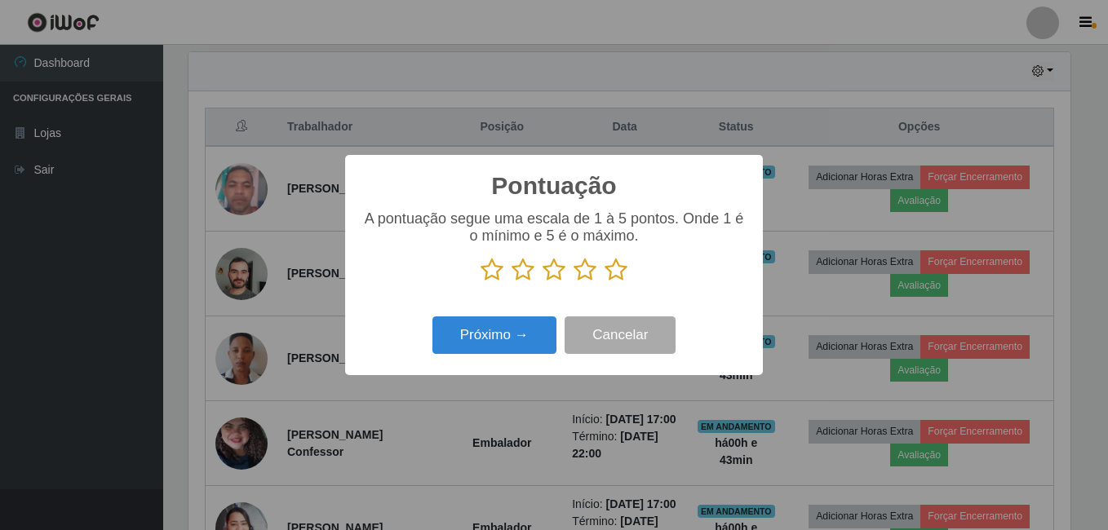
scroll to position [815237, 814693]
click at [618, 272] on icon at bounding box center [615, 270] width 23 height 24
click at [604, 282] on input "radio" at bounding box center [604, 282] width 0 height 0
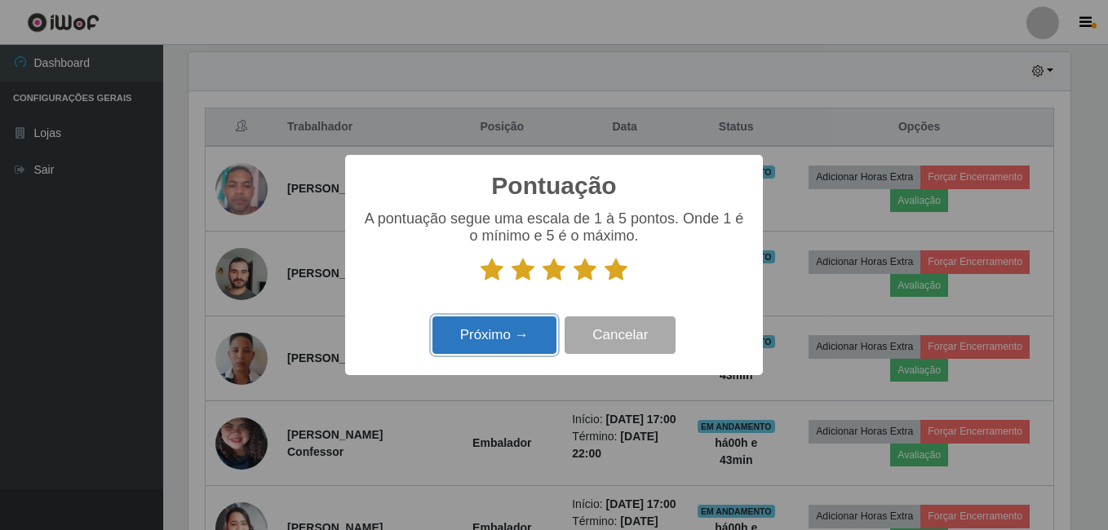
click at [534, 347] on button "Próximo →" at bounding box center [494, 335] width 124 height 38
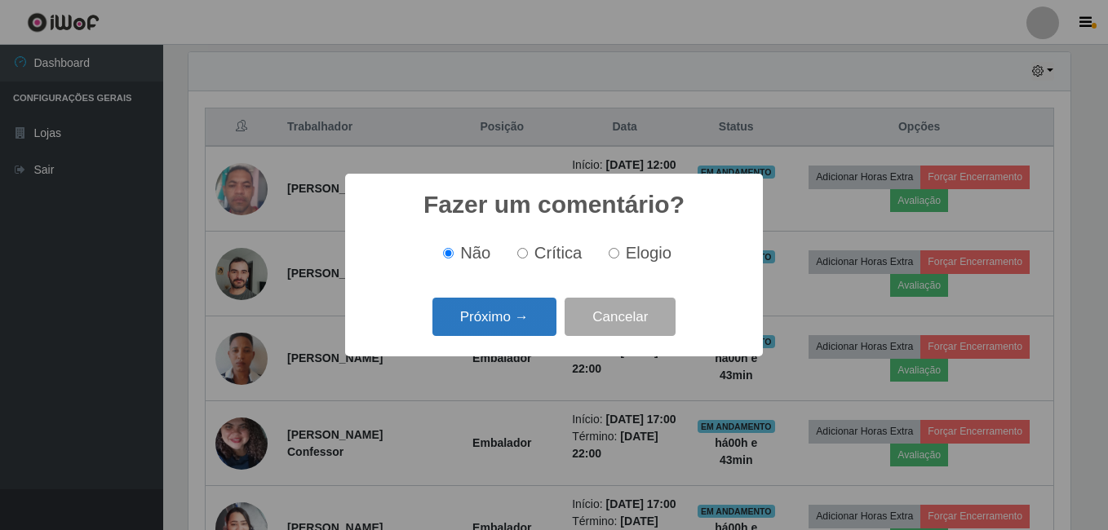
click at [527, 321] on button "Próximo →" at bounding box center [494, 317] width 124 height 38
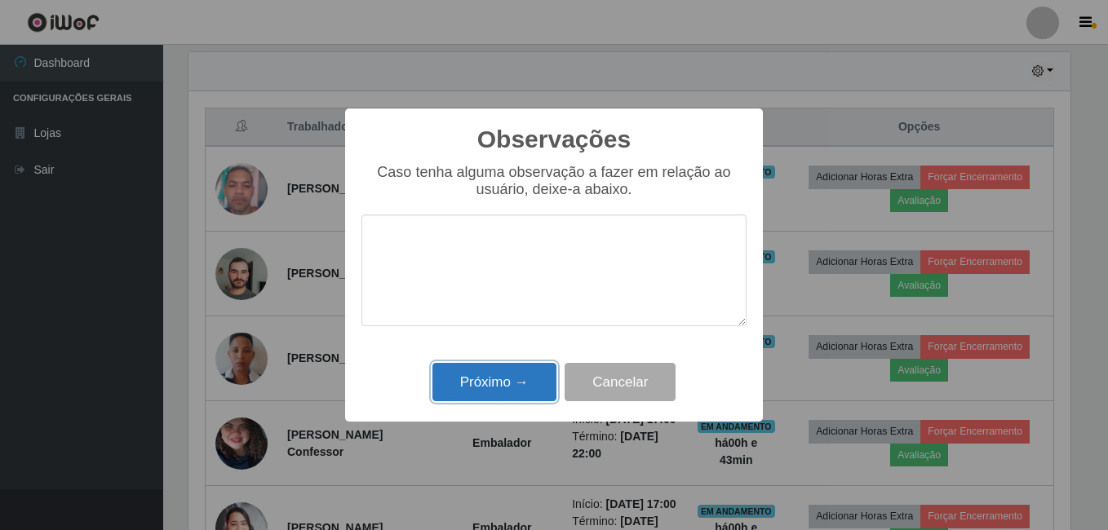
click at [505, 383] on button "Próximo →" at bounding box center [494, 382] width 124 height 38
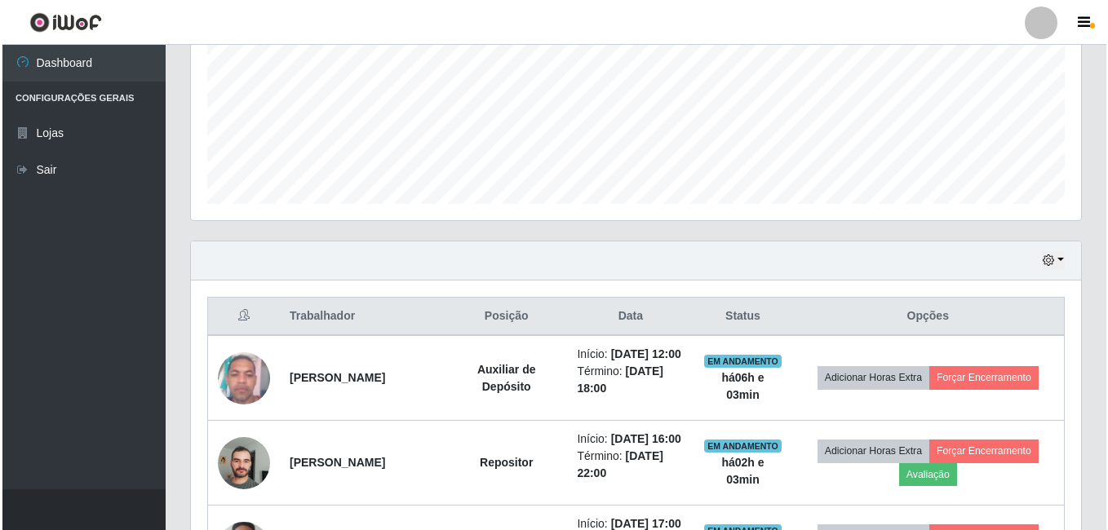
scroll to position [408, 0]
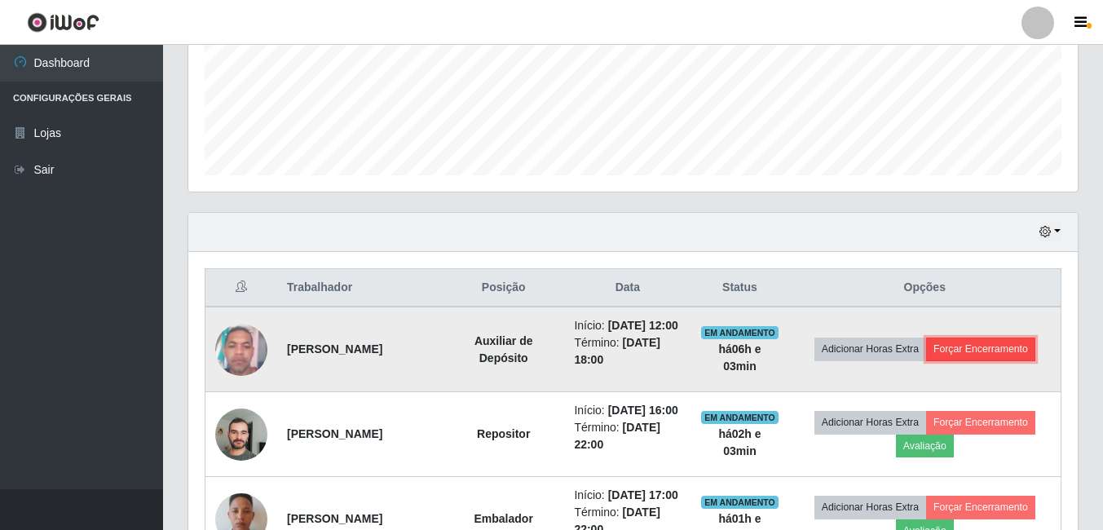
click at [999, 352] on button "Forçar Encerramento" at bounding box center [980, 349] width 109 height 23
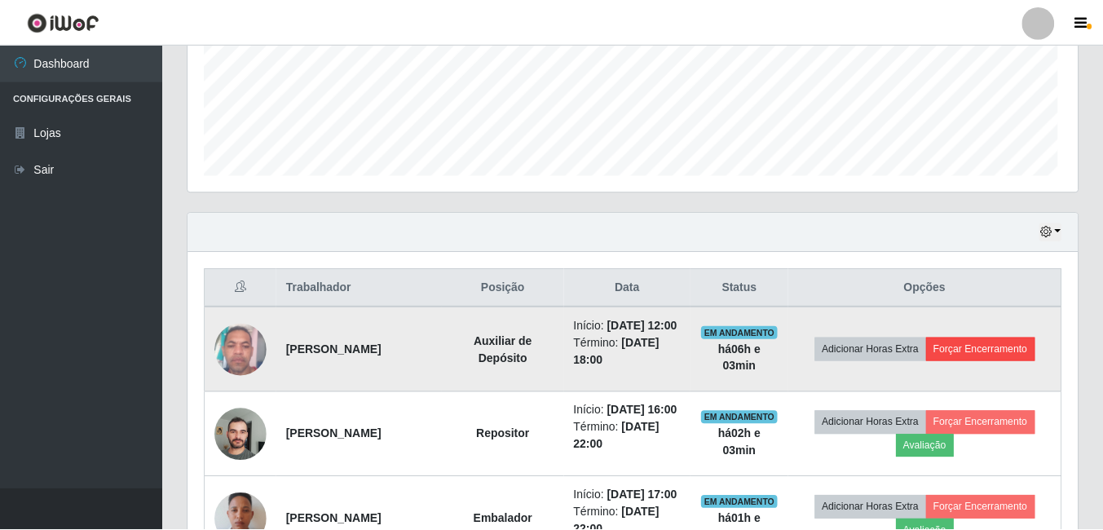
scroll to position [338, 882]
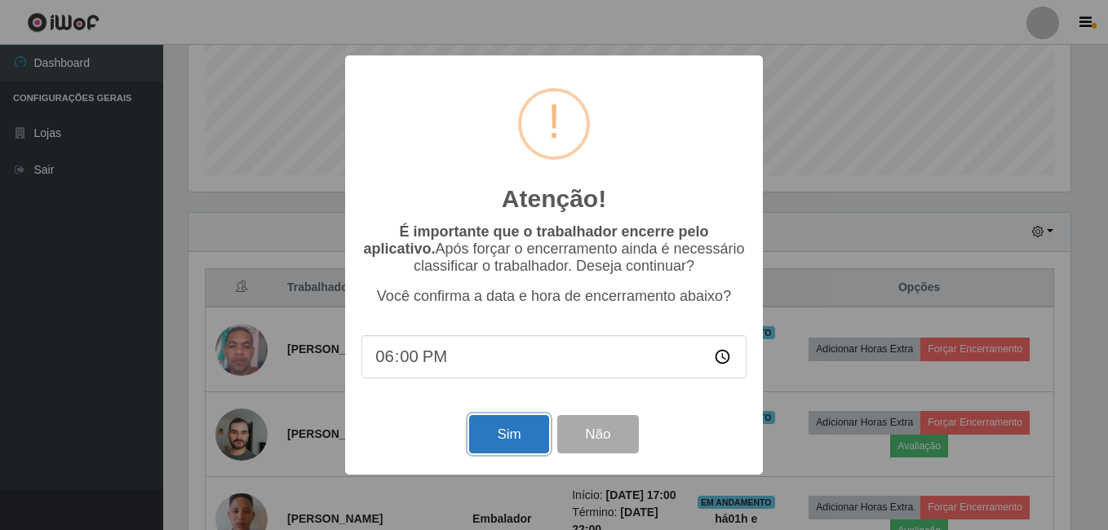
click at [493, 430] on button "Sim" at bounding box center [508, 434] width 79 height 38
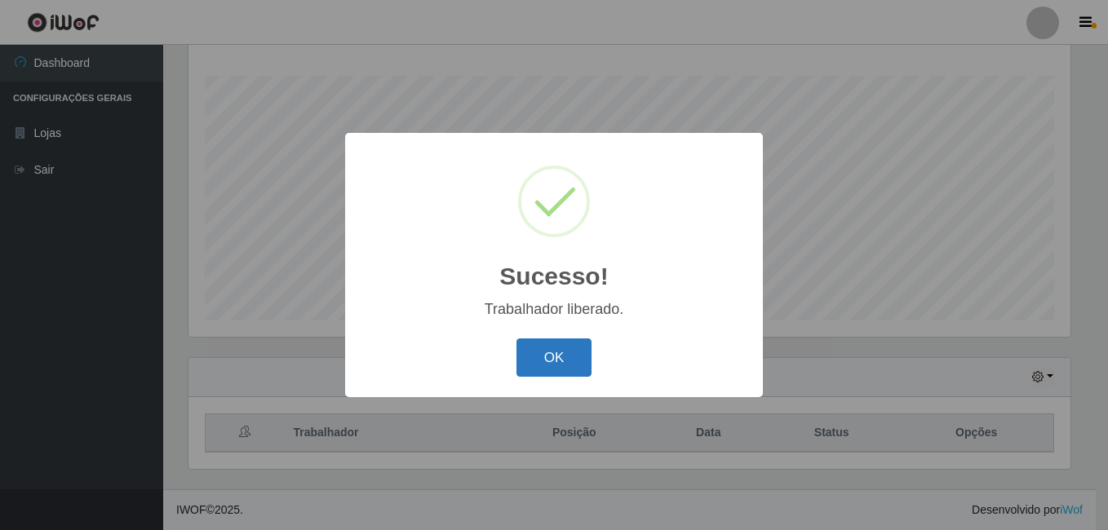
click at [575, 345] on button "OK" at bounding box center [554, 357] width 76 height 38
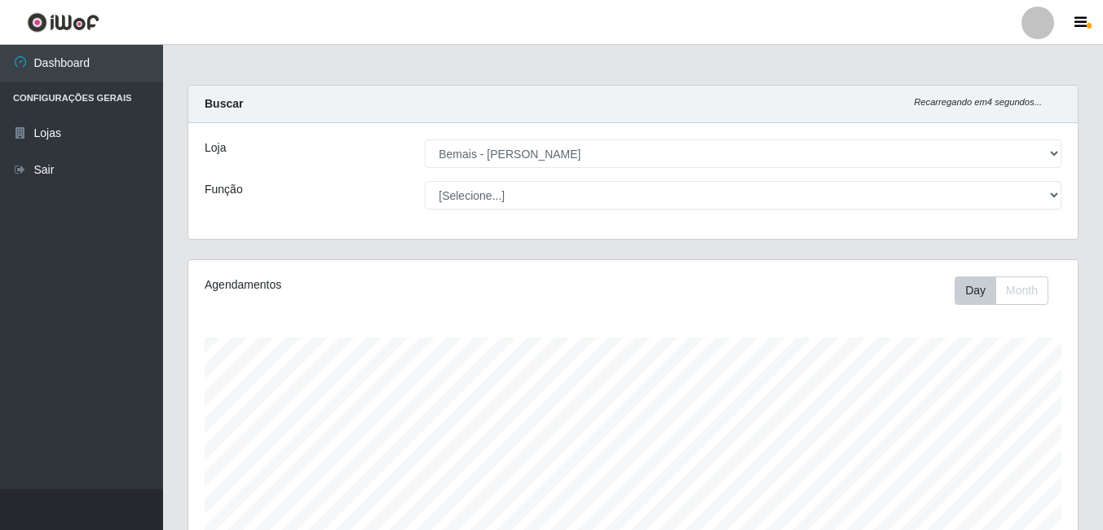
scroll to position [0, 0]
